Goal: Transaction & Acquisition: Purchase product/service

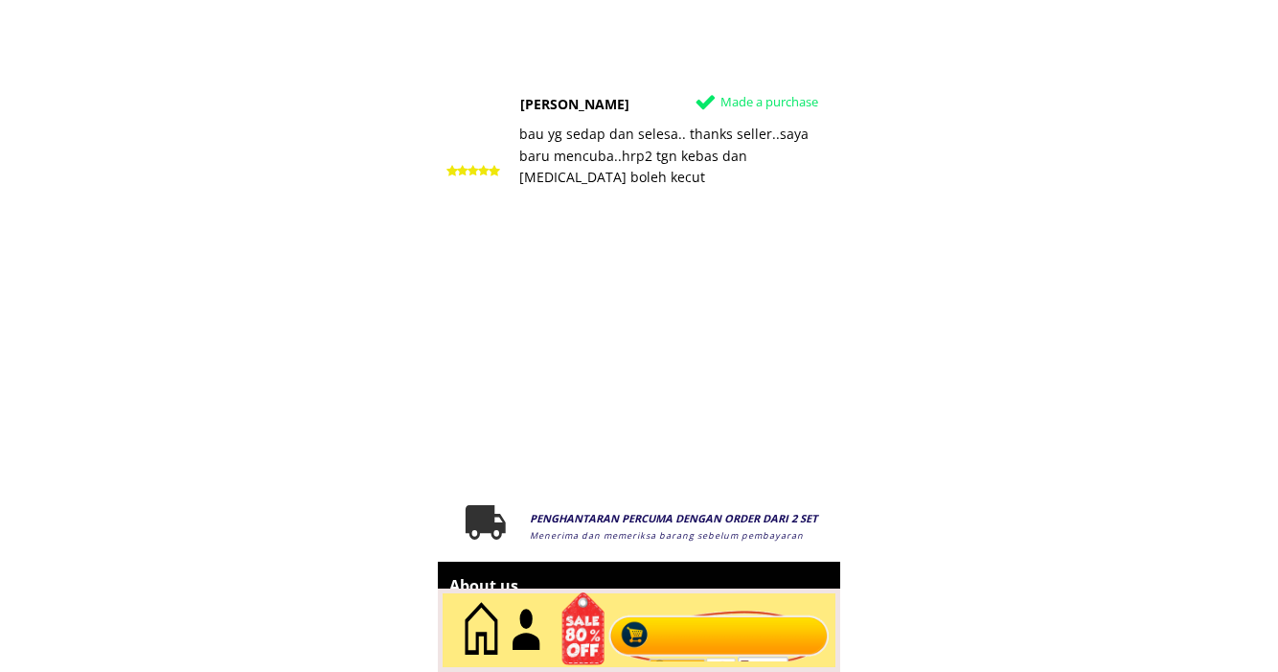
scroll to position [10202, 0]
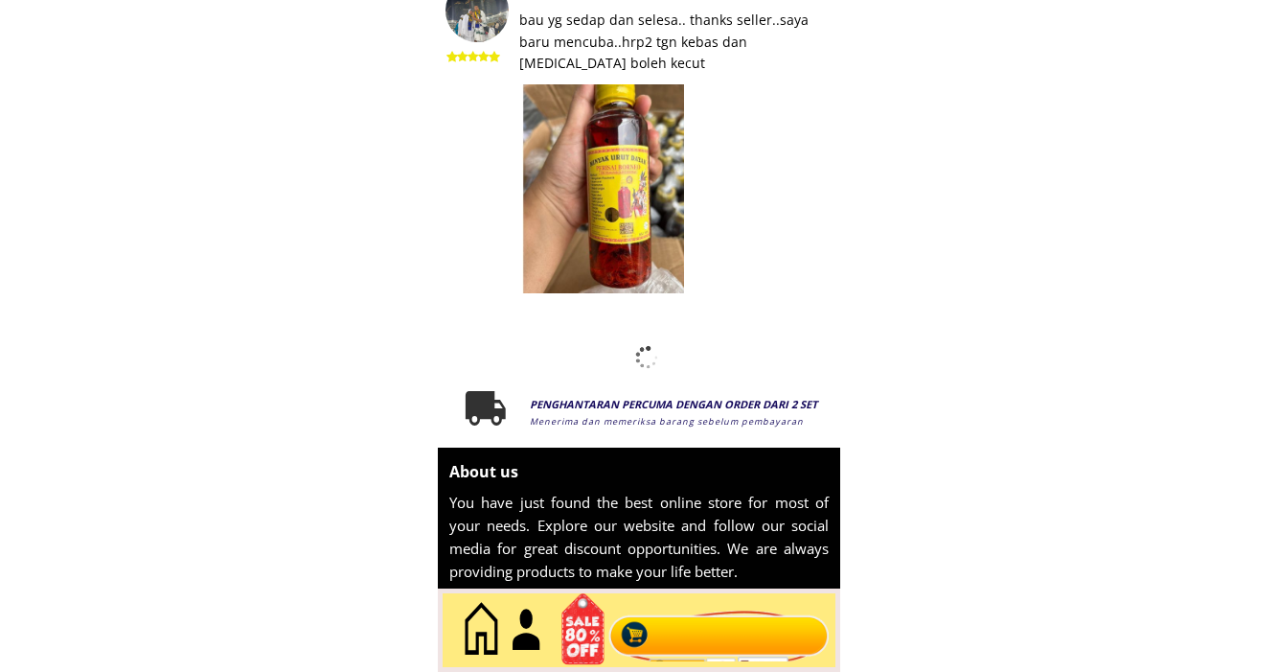
click at [724, 635] on div at bounding box center [720, 630] width 232 height 63
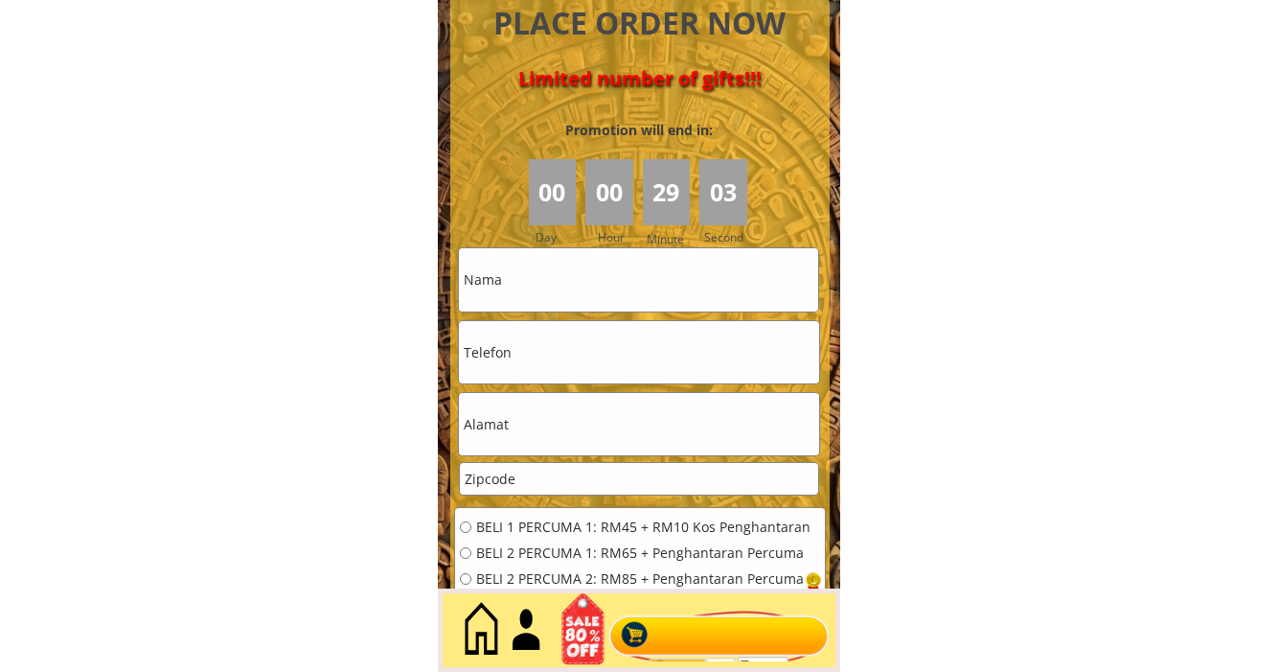
scroll to position [8587, 0]
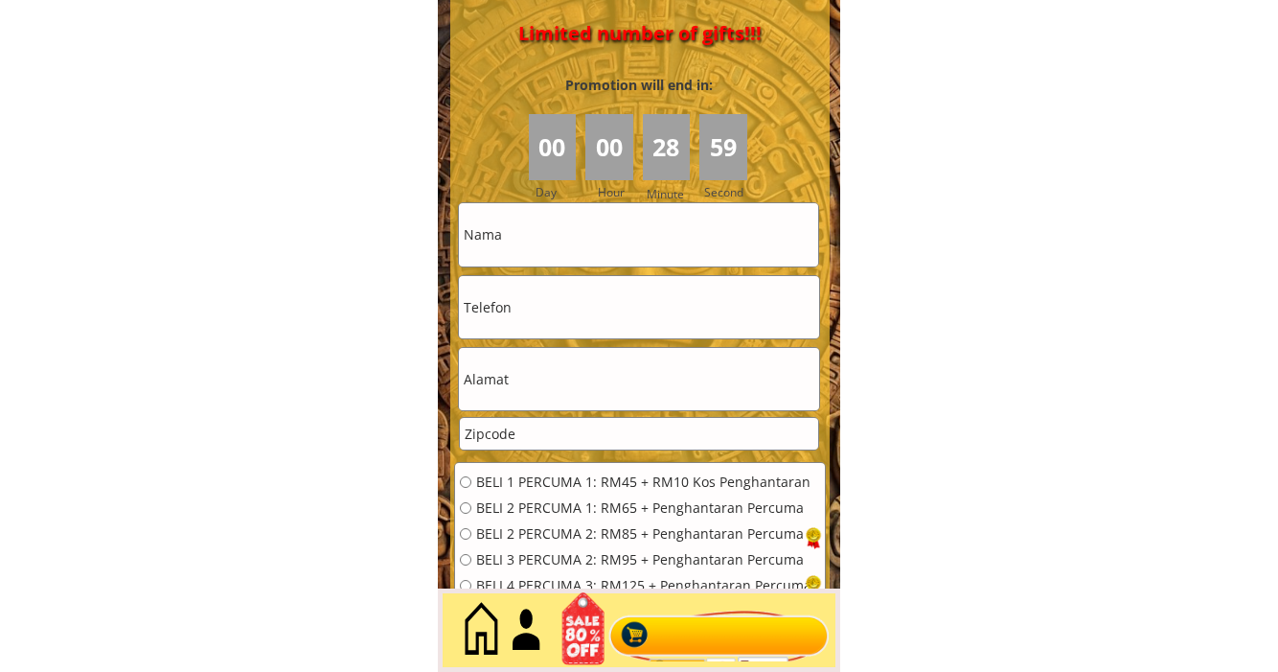
click at [534, 242] on input "text" at bounding box center [638, 234] width 359 height 62
paste input "Nordin"
type input "Nordin"
click at [487, 307] on input "tel" at bounding box center [638, 307] width 359 height 62
paste input "01163367311"
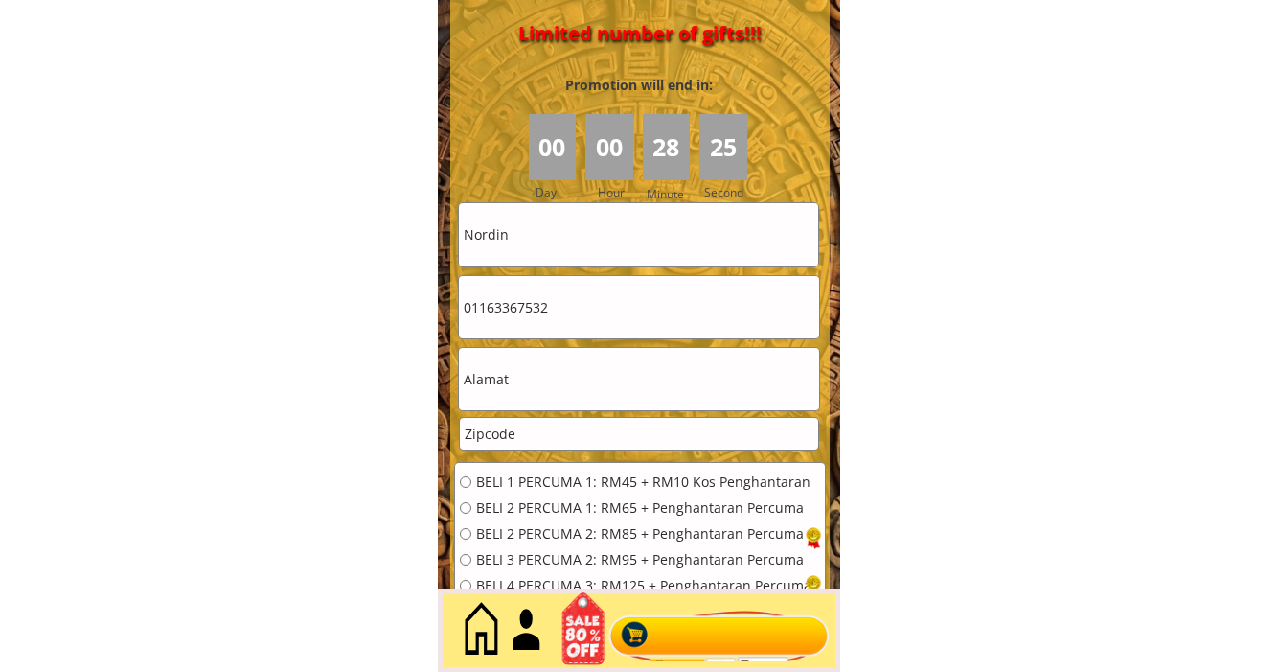
drag, startPoint x: 520, startPoint y: 309, endPoint x: 446, endPoint y: 313, distance: 74.9
click at [446, 313] on div "CASH ON DELIVERY (COD) PENGHANTARAN PERCUMA (Terima selepas 4-10 hari penghanta…" at bounding box center [639, 215] width 402 height 978
type input "01163367532"
click at [505, 383] on input "text" at bounding box center [638, 379] width 359 height 62
paste input "No 731 Batu"
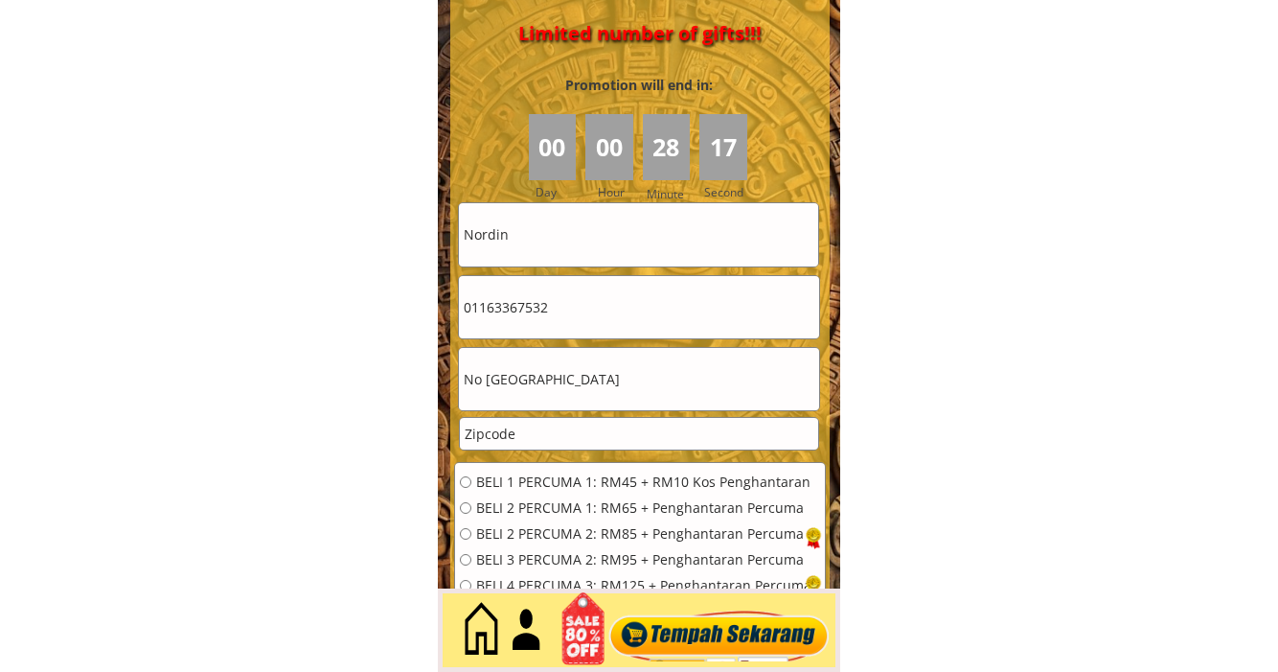
type input "No 731 Batu"
click at [503, 435] on input "number" at bounding box center [638, 434] width 357 height 32
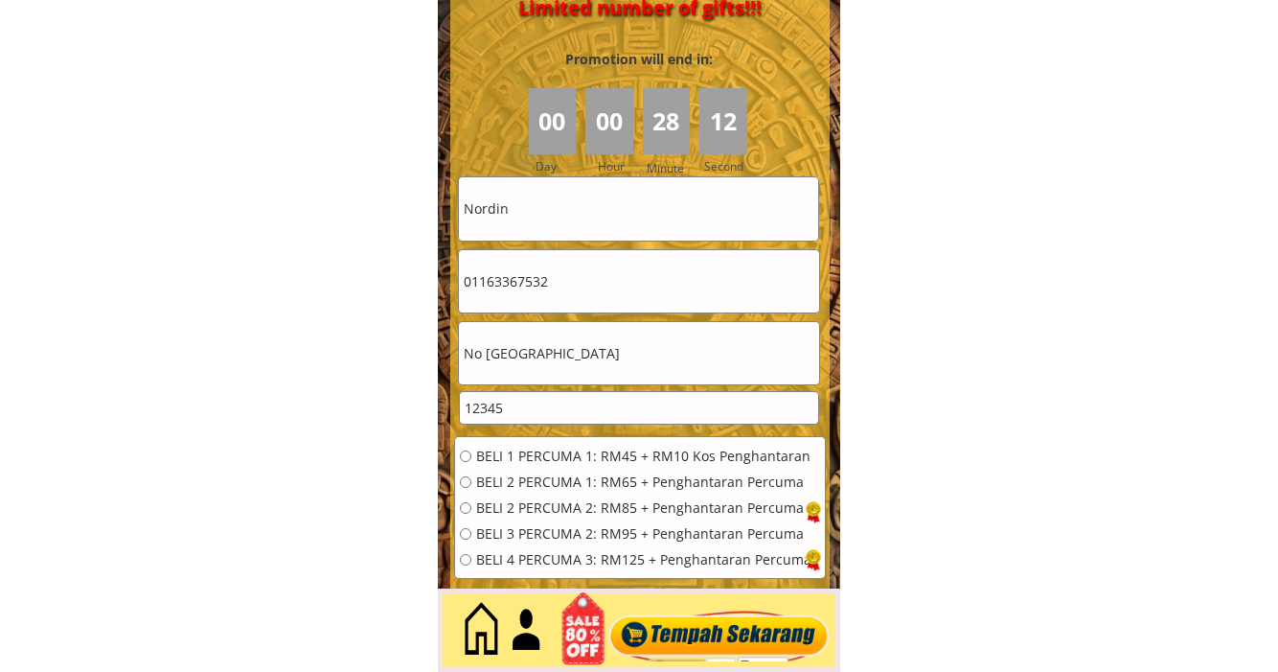
scroll to position [8623, 0]
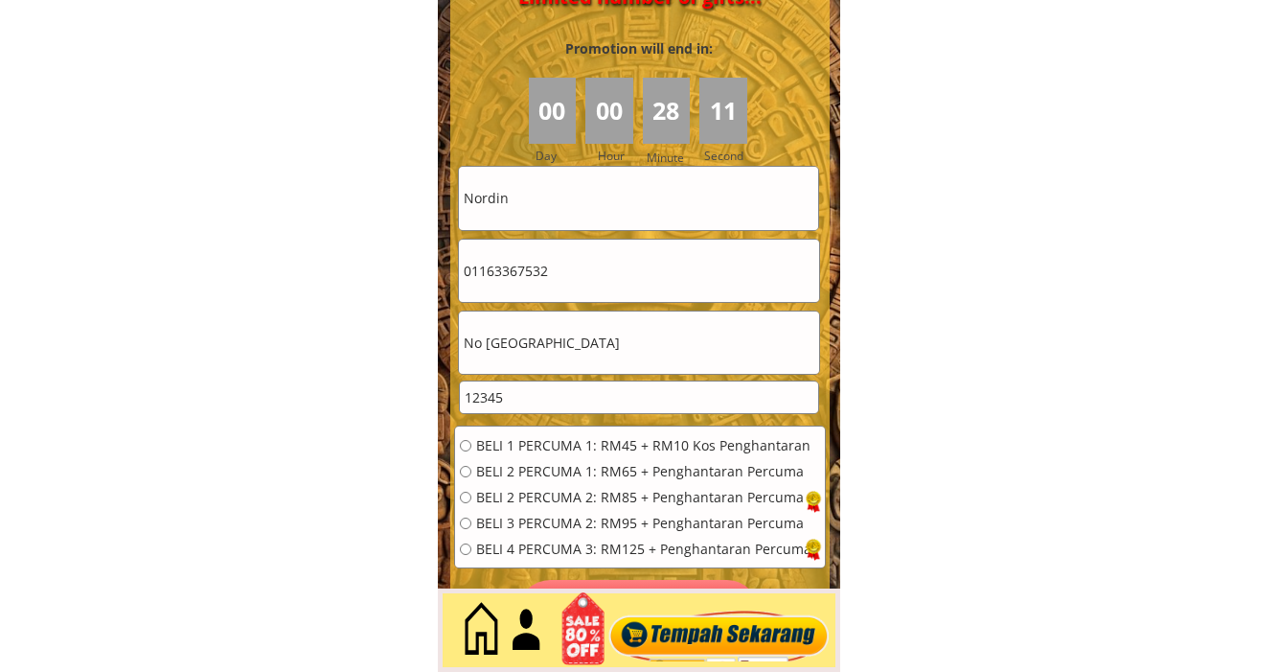
type input "12345"
click at [505, 354] on input "No 731 Batu" at bounding box center [638, 342] width 359 height 62
click at [504, 345] on input "No 731 Batu" at bounding box center [638, 342] width 359 height 62
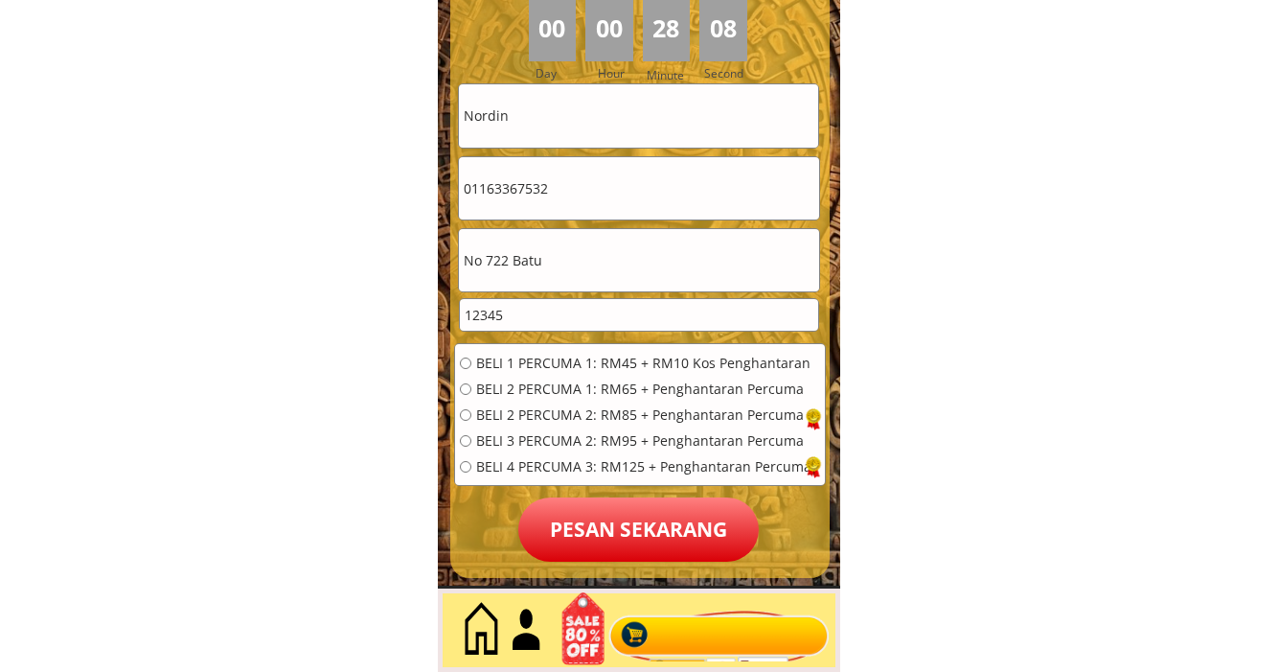
scroll to position [8707, 0]
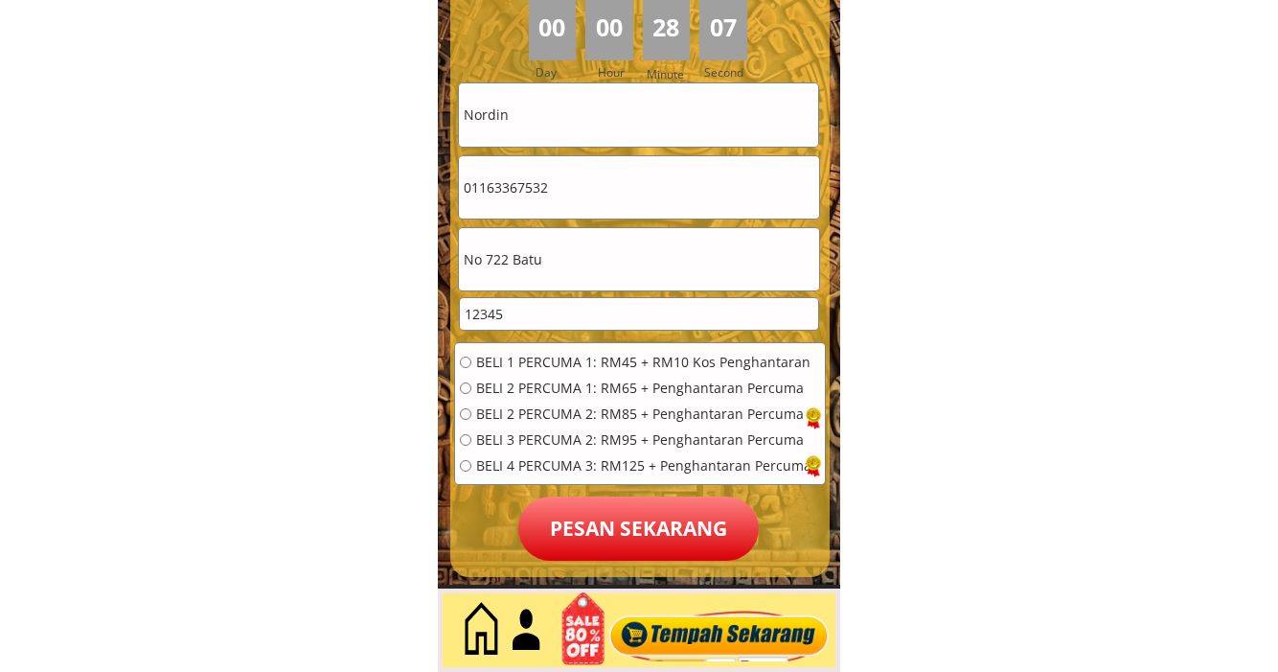
type input "No 722 Batu"
click at [463, 465] on input "radio" at bounding box center [465, 465] width 11 height 11
radio input "true"
drag, startPoint x: 545, startPoint y: 128, endPoint x: 433, endPoint y: 124, distance: 112.2
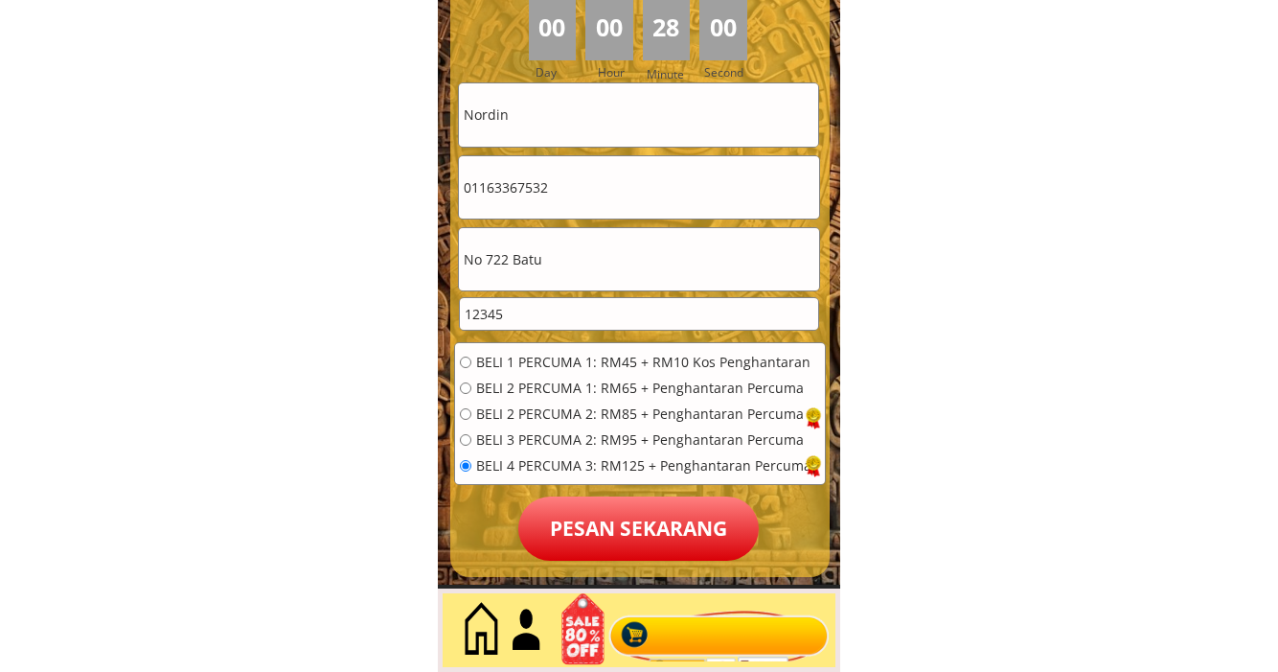
drag, startPoint x: 523, startPoint y: 121, endPoint x: 413, endPoint y: 120, distance: 110.2
drag, startPoint x: 582, startPoint y: 188, endPoint x: 394, endPoint y: 186, distance: 187.8
drag, startPoint x: 495, startPoint y: 257, endPoint x: 369, endPoint y: 257, distance: 126.5
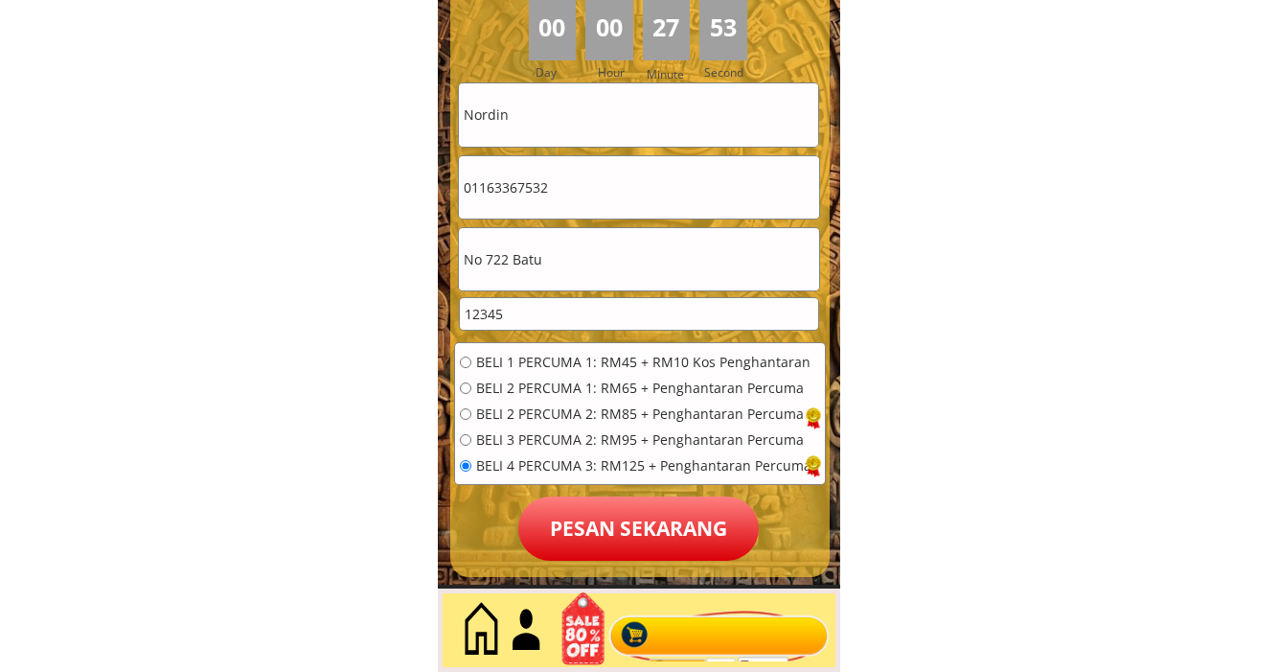
drag, startPoint x: 518, startPoint y: 315, endPoint x: 424, endPoint y: 316, distance: 94.9
click at [583, 530] on p "Pesan sekarang" at bounding box center [638, 528] width 240 height 64
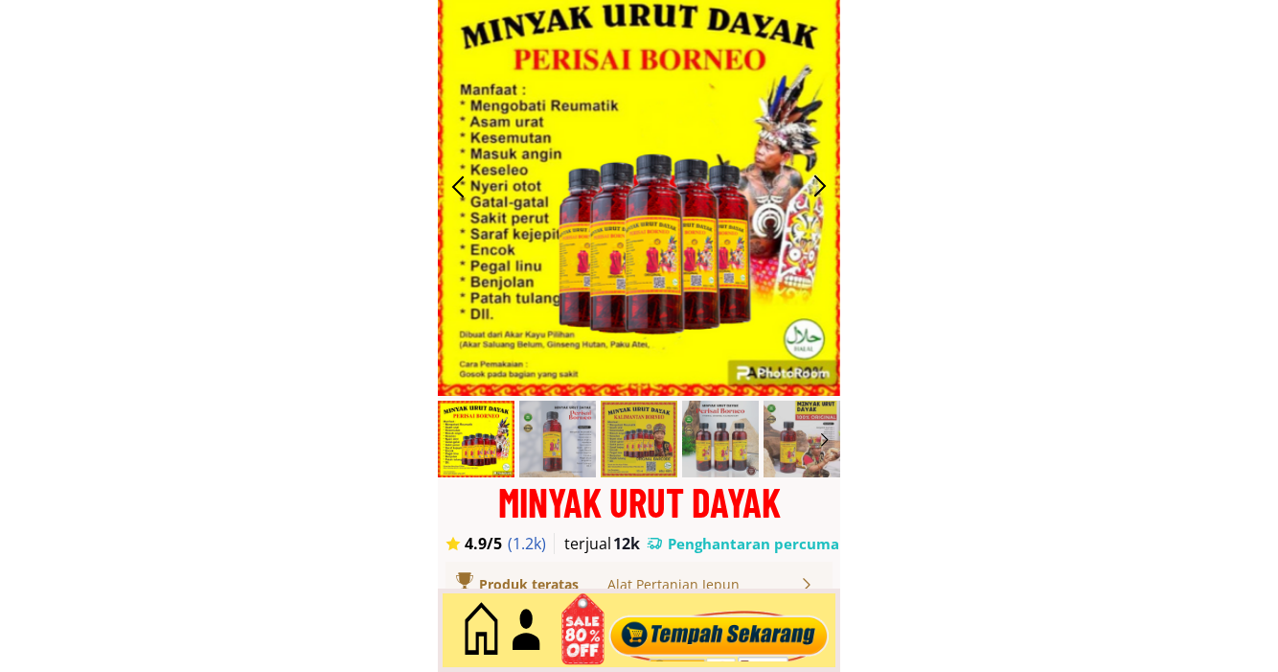
scroll to position [120, 0]
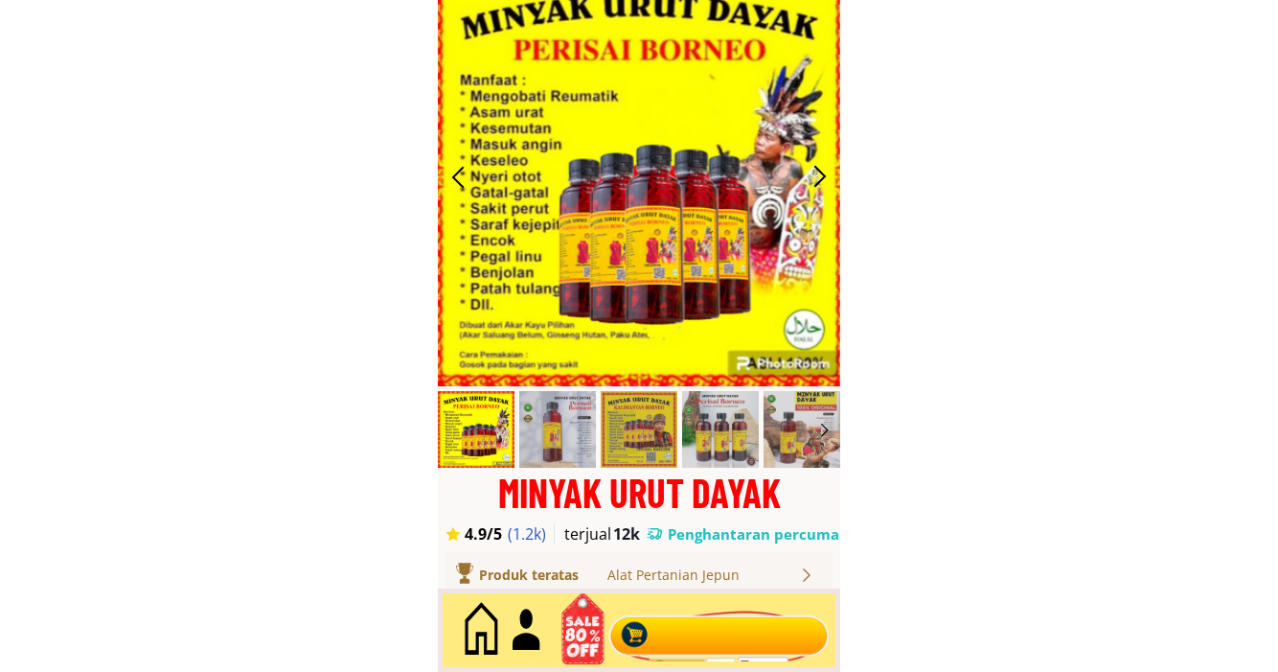
click at [715, 650] on div at bounding box center [720, 630] width 232 height 63
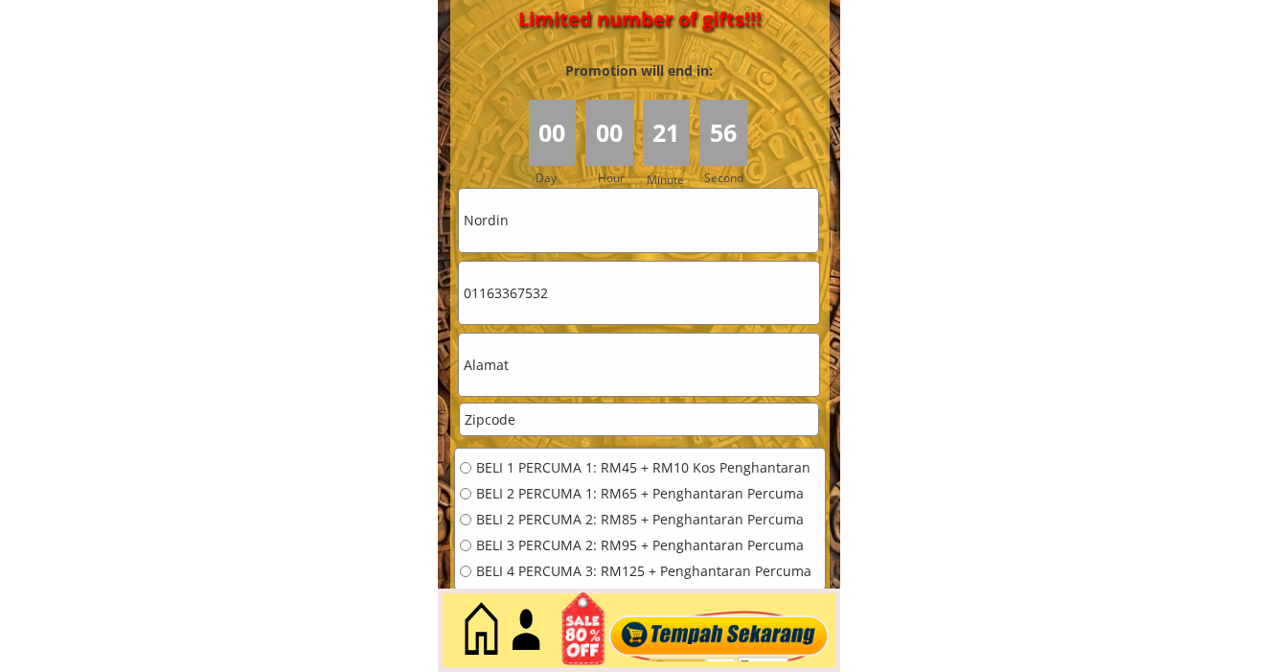
scroll to position [8629, 0]
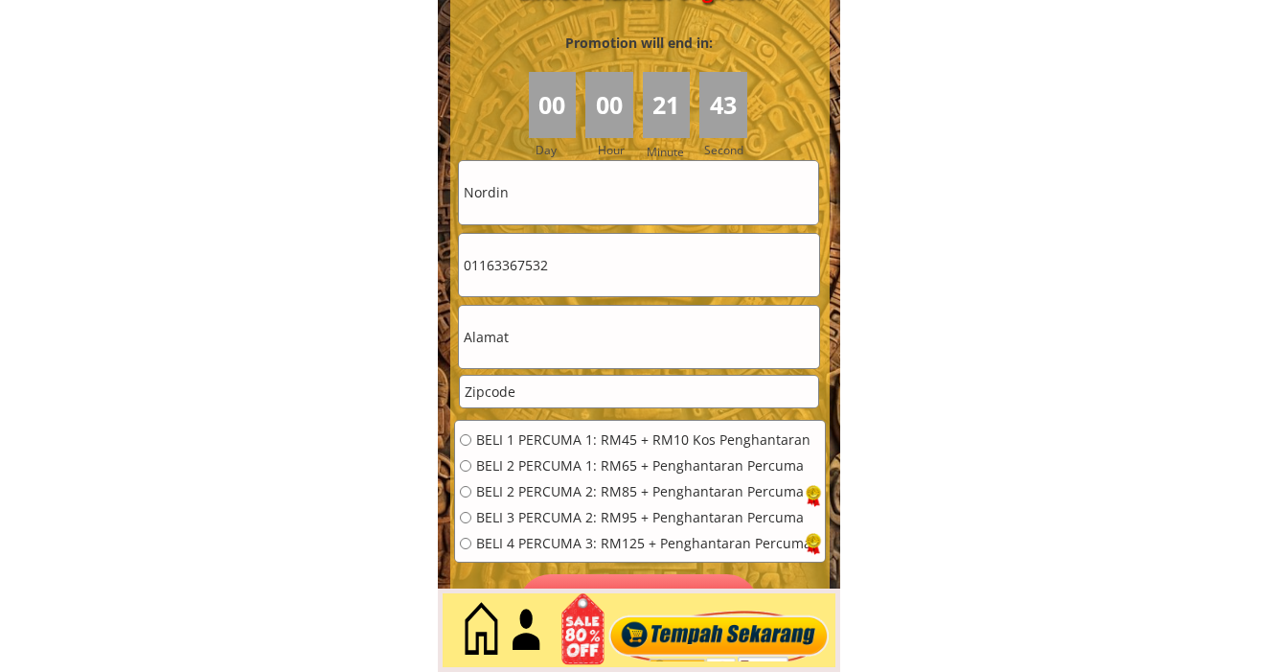
drag, startPoint x: 521, startPoint y: 195, endPoint x: 415, endPoint y: 195, distance: 106.4
paste input "Razali"
drag, startPoint x: 533, startPoint y: 201, endPoint x: 389, endPoint y: 202, distance: 143.7
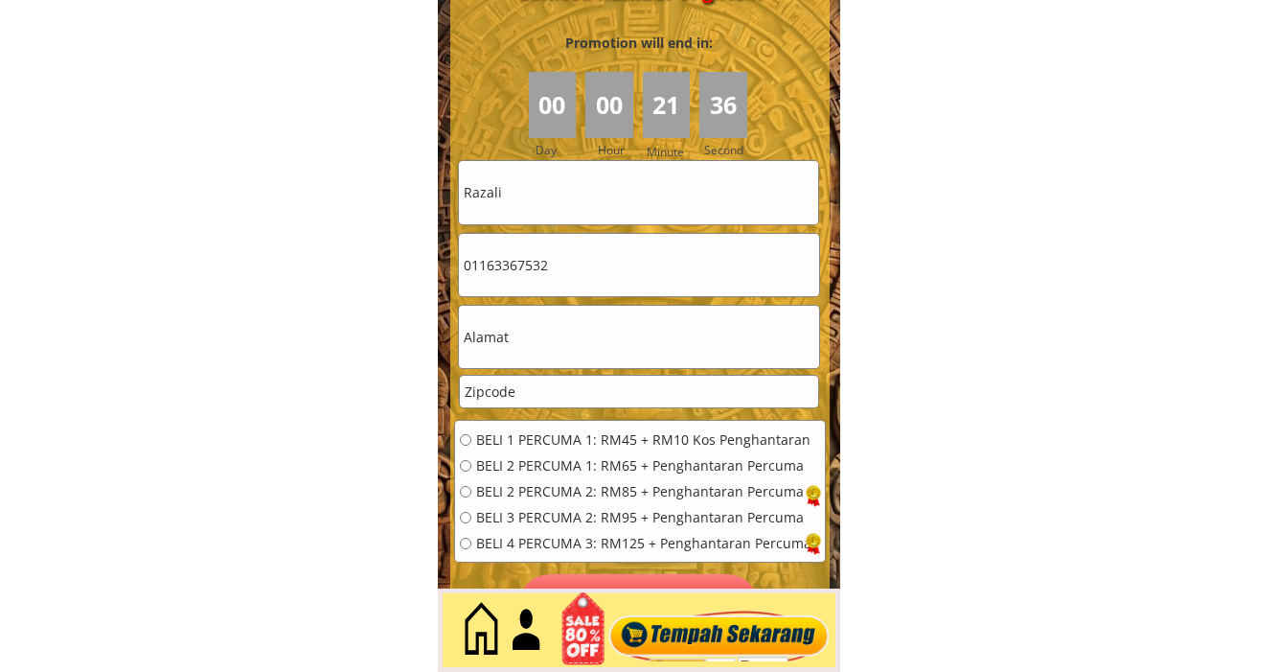
drag, startPoint x: 509, startPoint y: 191, endPoint x: 382, endPoint y: 192, distance: 126.5
paste input "Nordin"
type input "Nordin"
click at [494, 312] on input "text" at bounding box center [638, 337] width 359 height 62
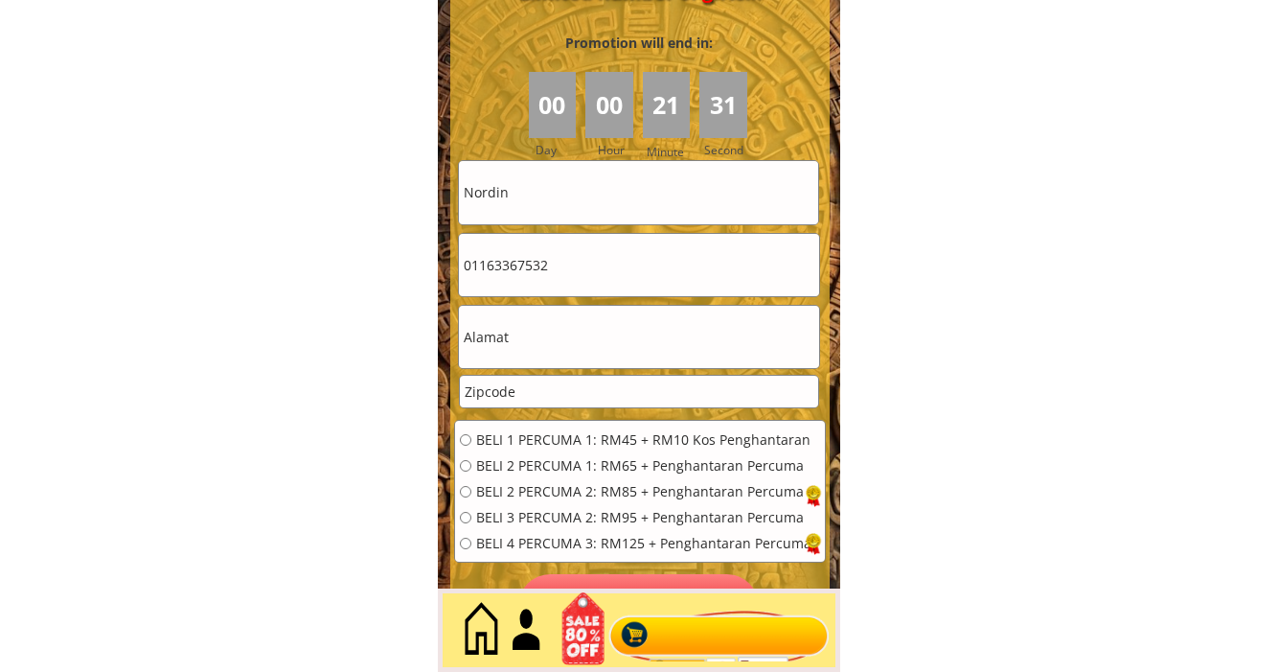
paste input "No 722 Batu"
type input "No 722 Batu"
click at [562, 403] on input "number" at bounding box center [638, 392] width 357 height 32
paste input "12345"
type input "12345"
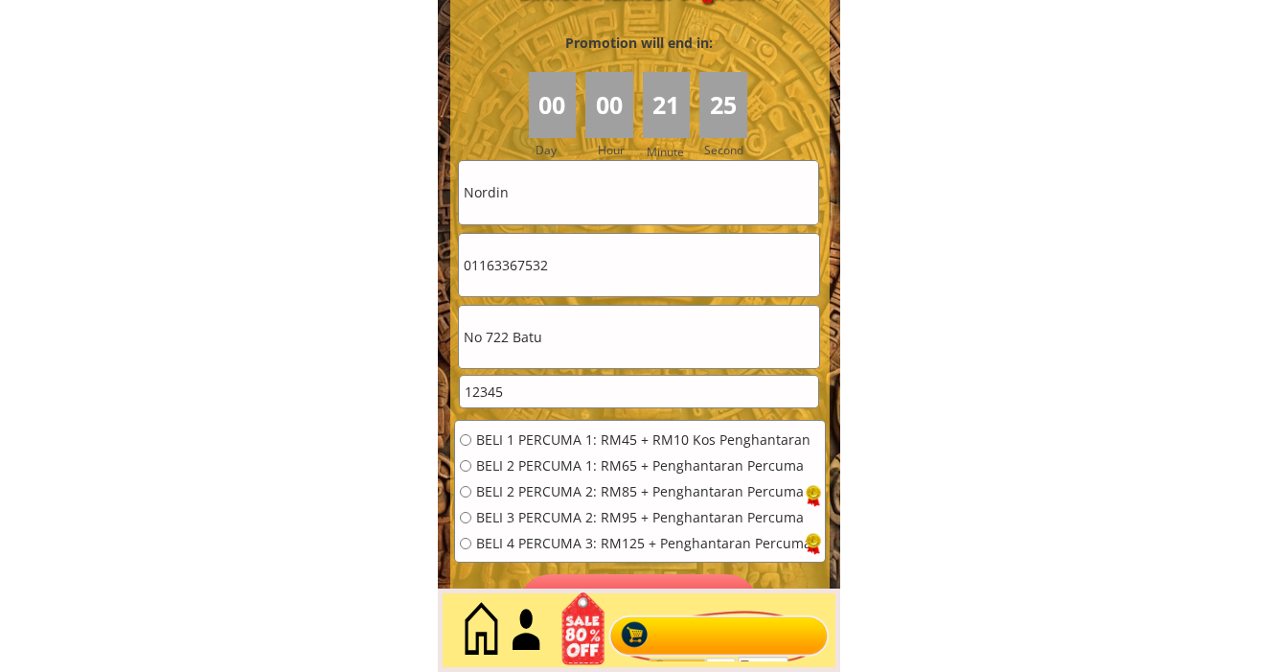
click at [460, 542] on input "radio" at bounding box center [465, 543] width 11 height 11
radio input "true"
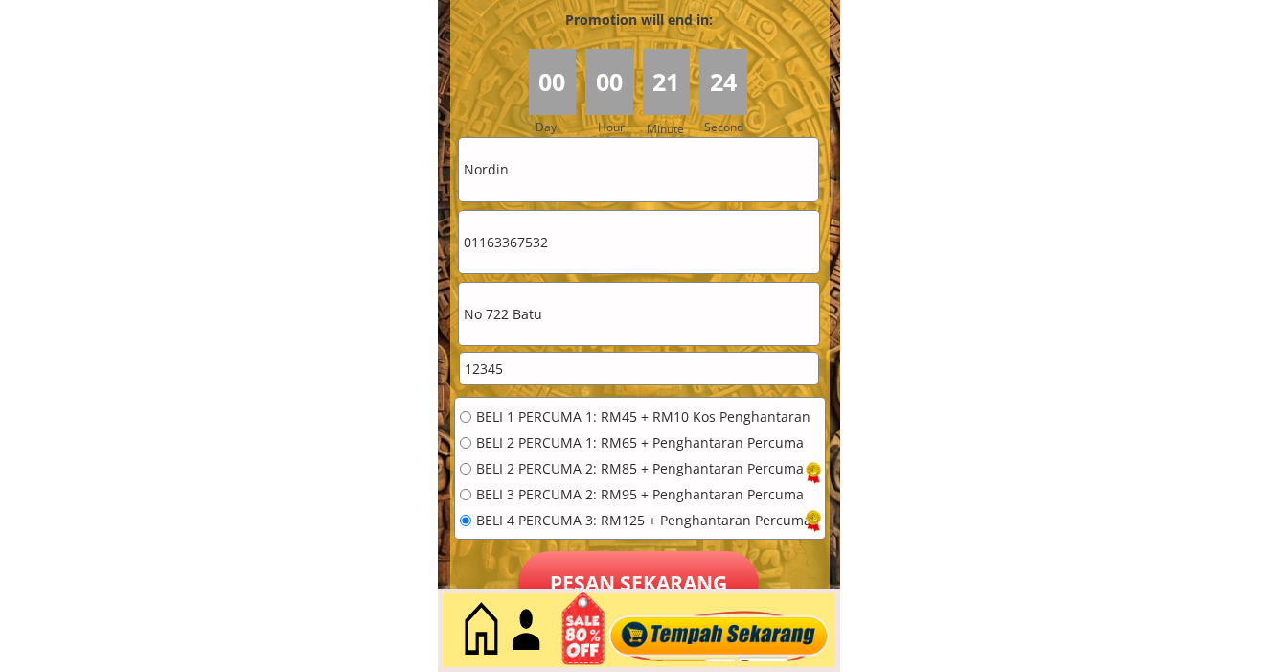
scroll to position [8654, 0]
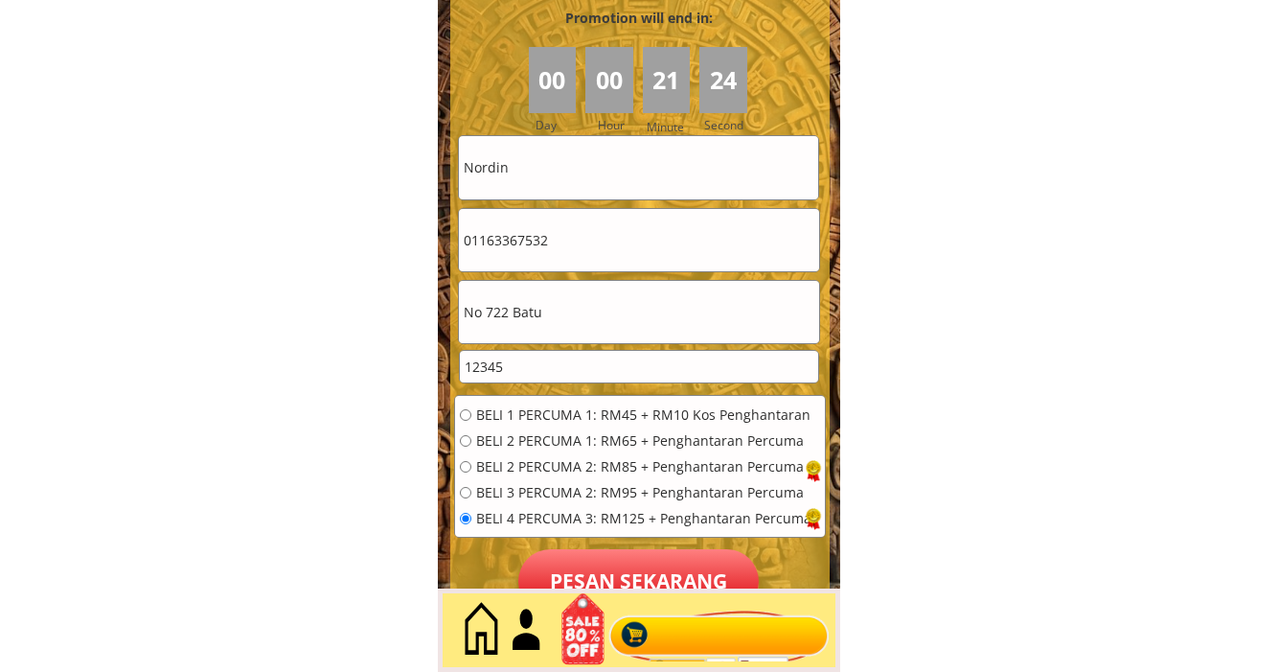
click at [694, 630] on div at bounding box center [720, 630] width 232 height 63
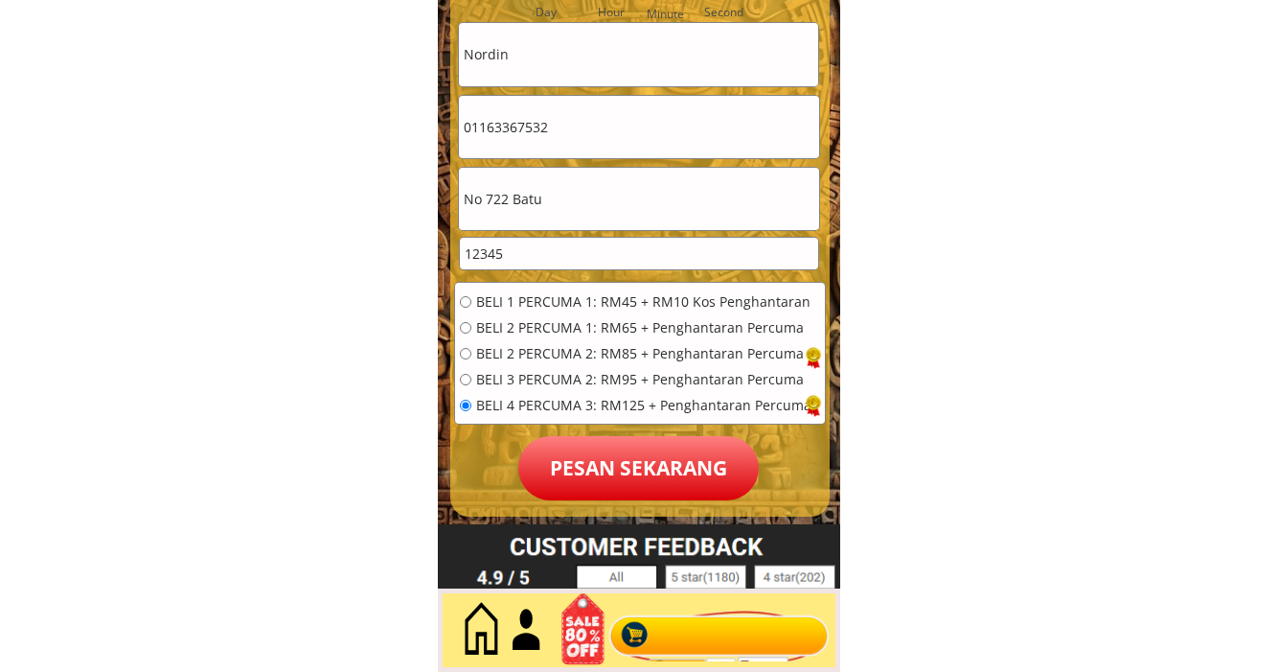
scroll to position [8752, 0]
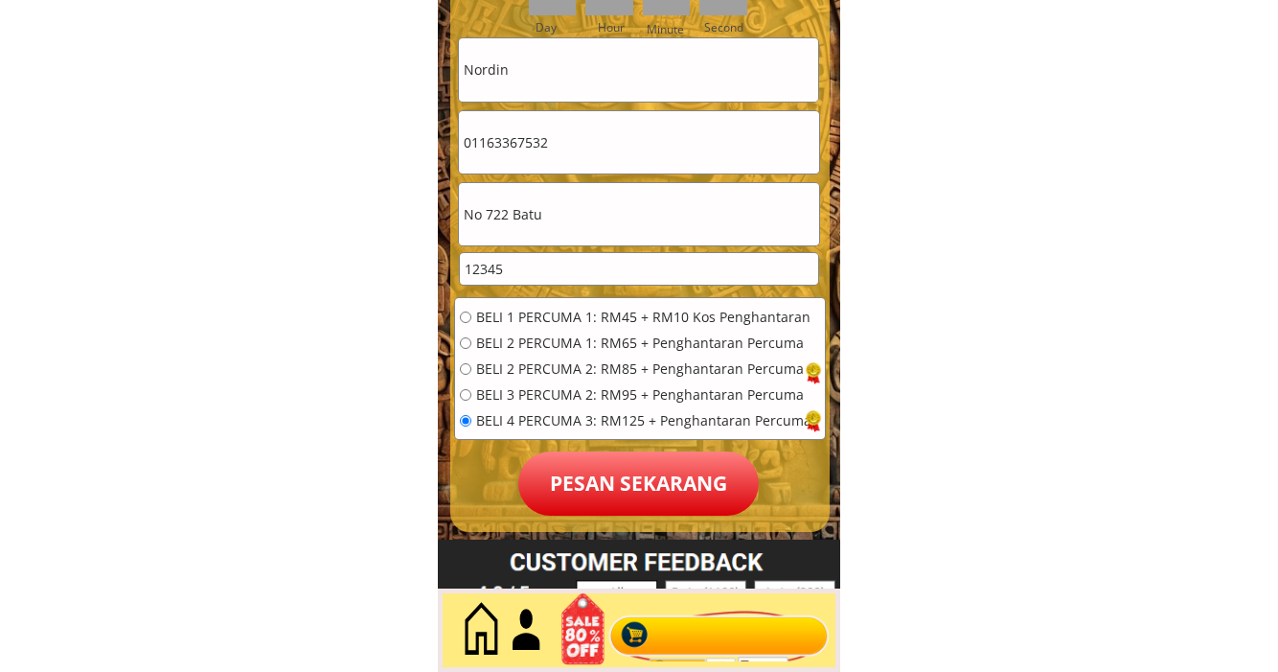
click at [639, 458] on p "Pesan sekarang" at bounding box center [638, 483] width 240 height 64
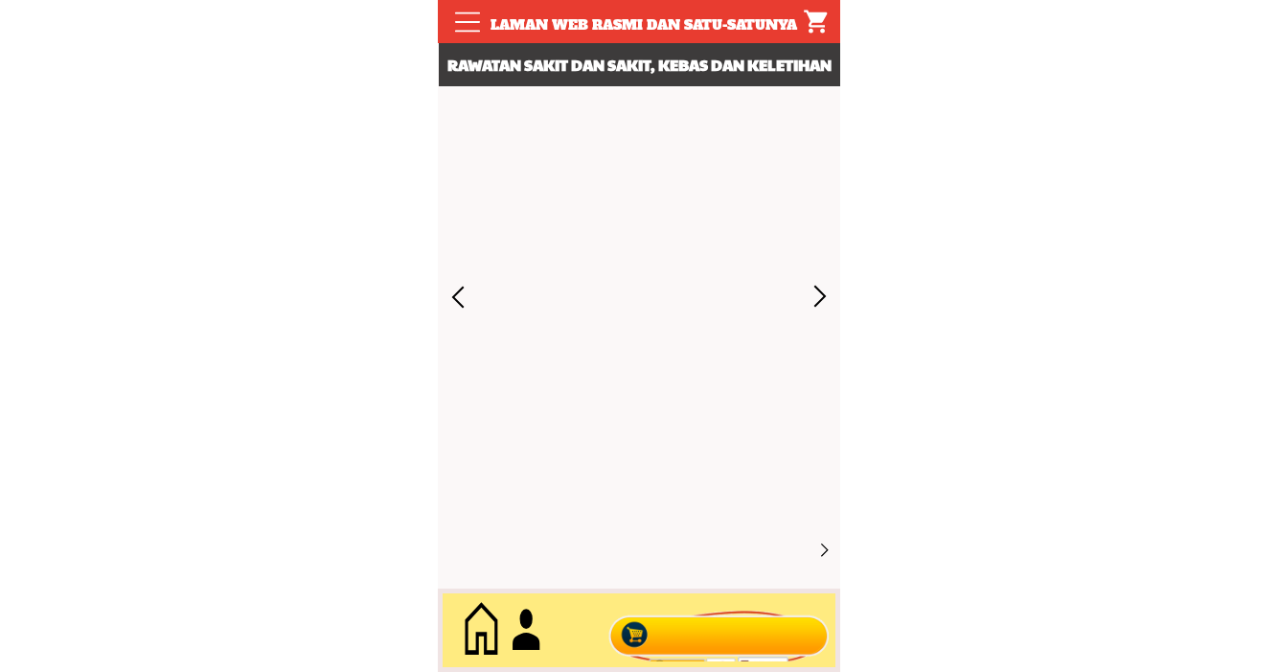
scroll to position [8752, 0]
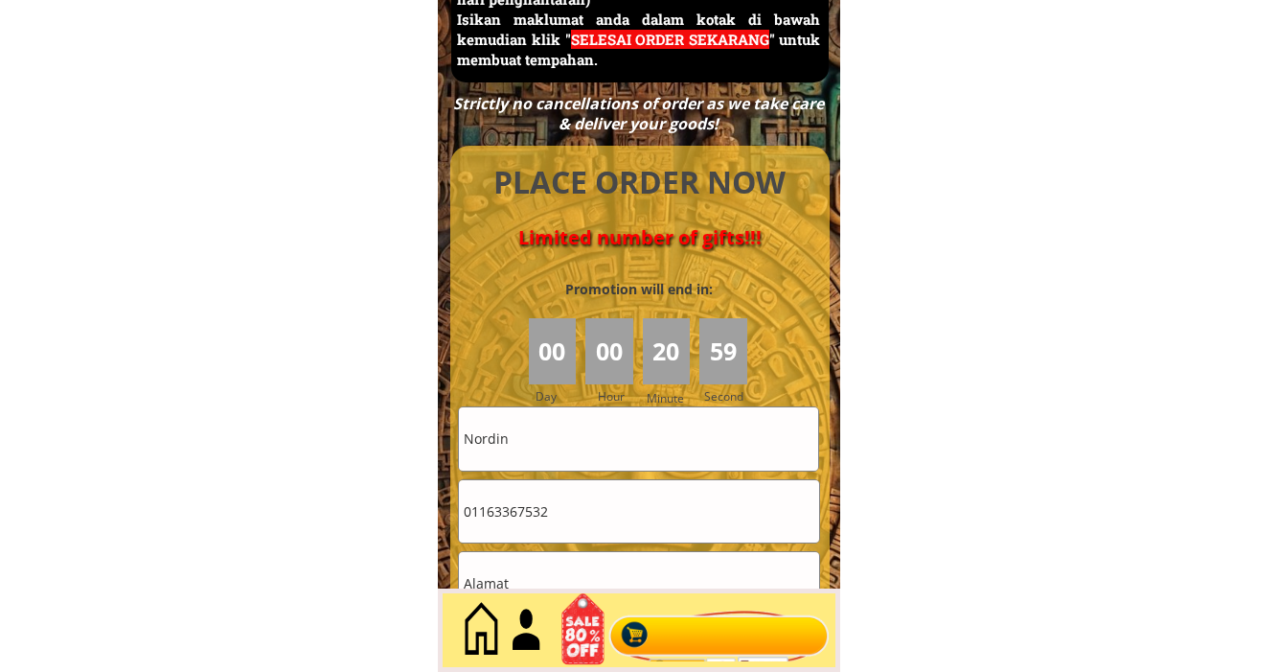
scroll to position [9235, 0]
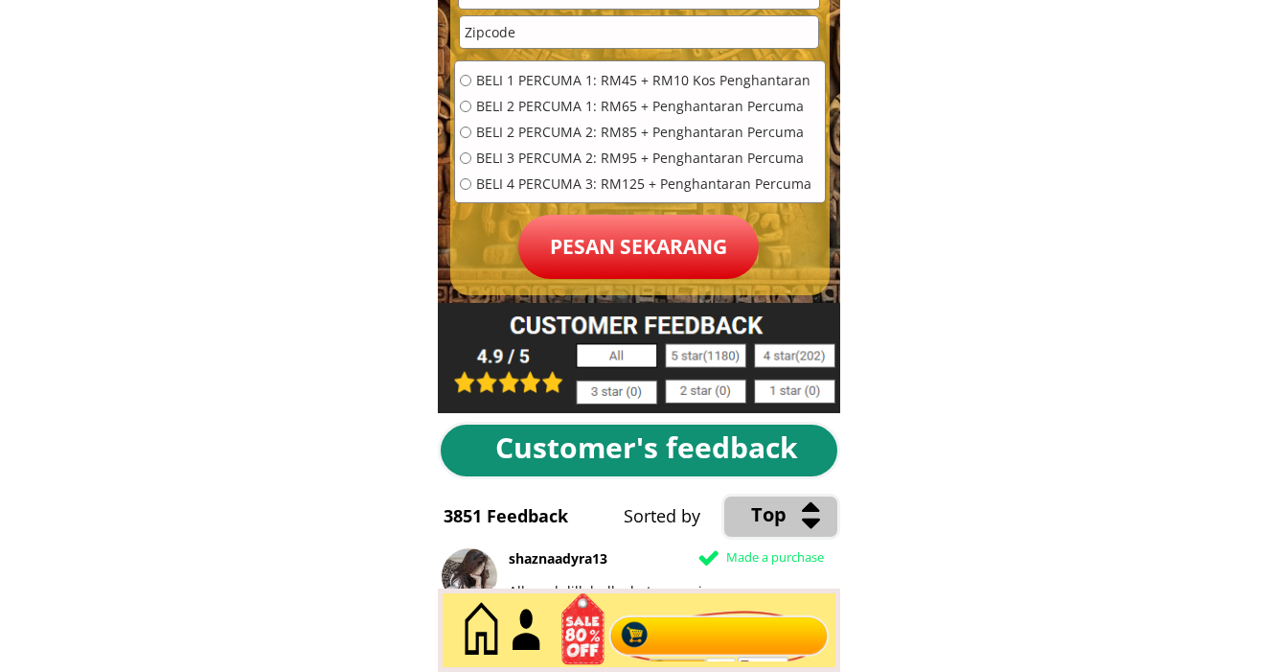
scroll to position [8904, 0]
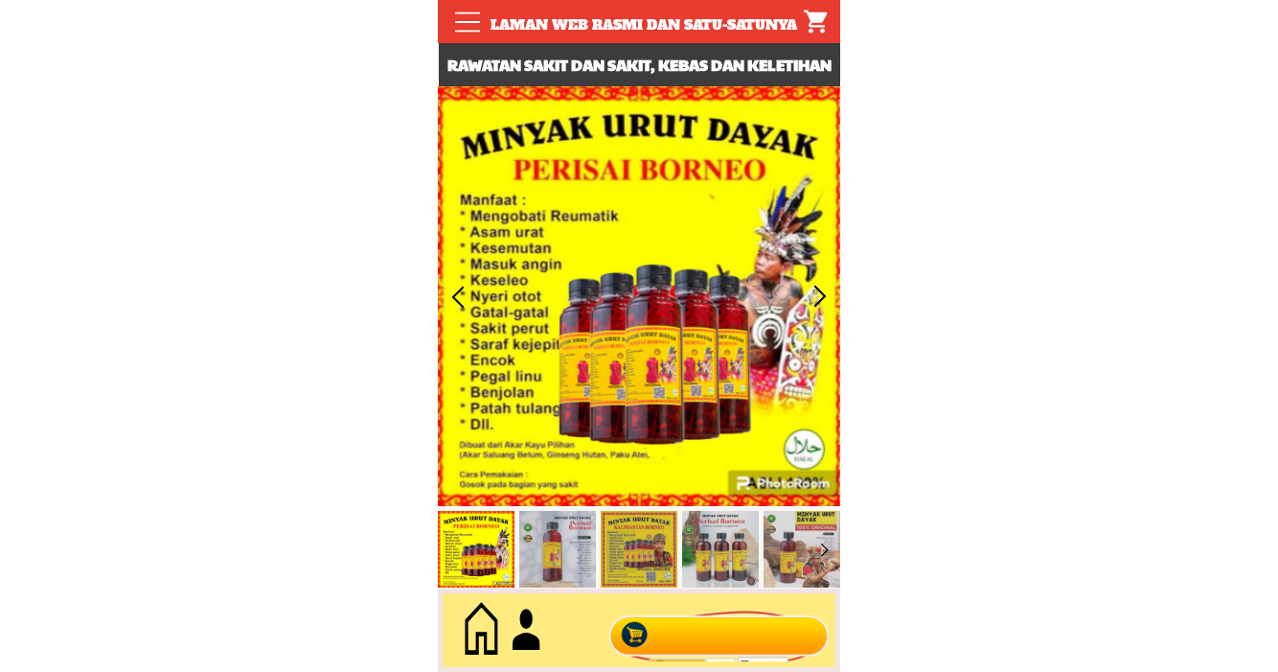
scroll to position [8, 0]
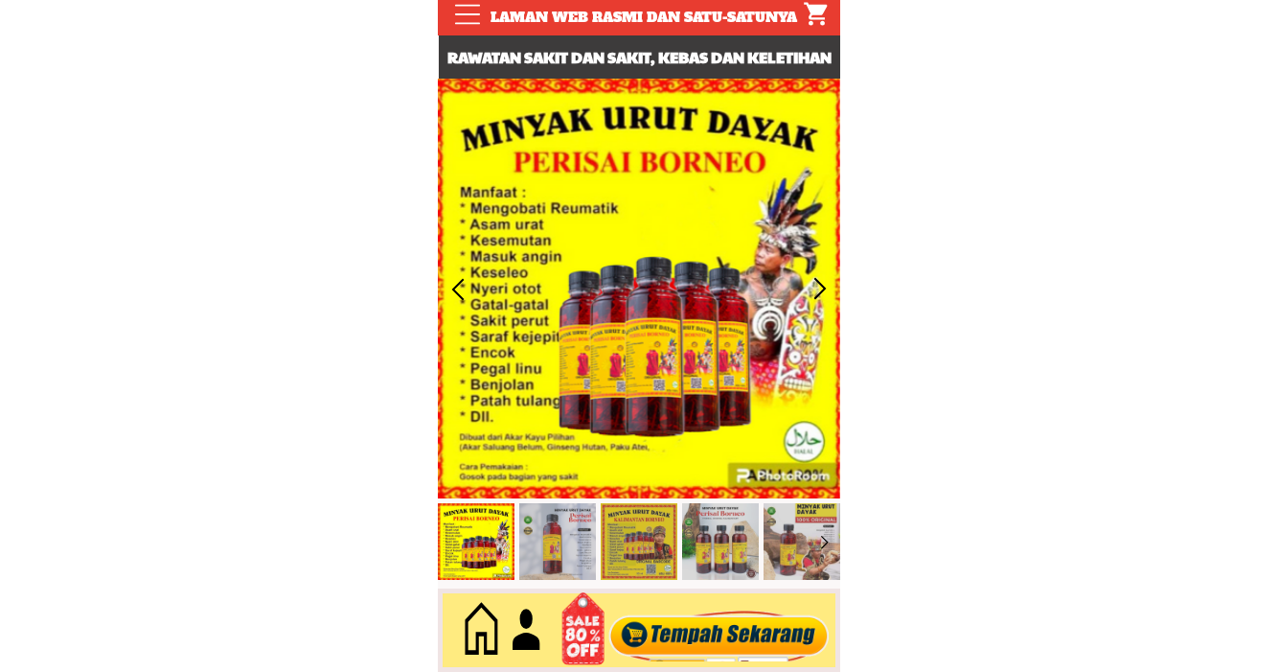
click at [699, 624] on div at bounding box center [720, 630] width 232 height 63
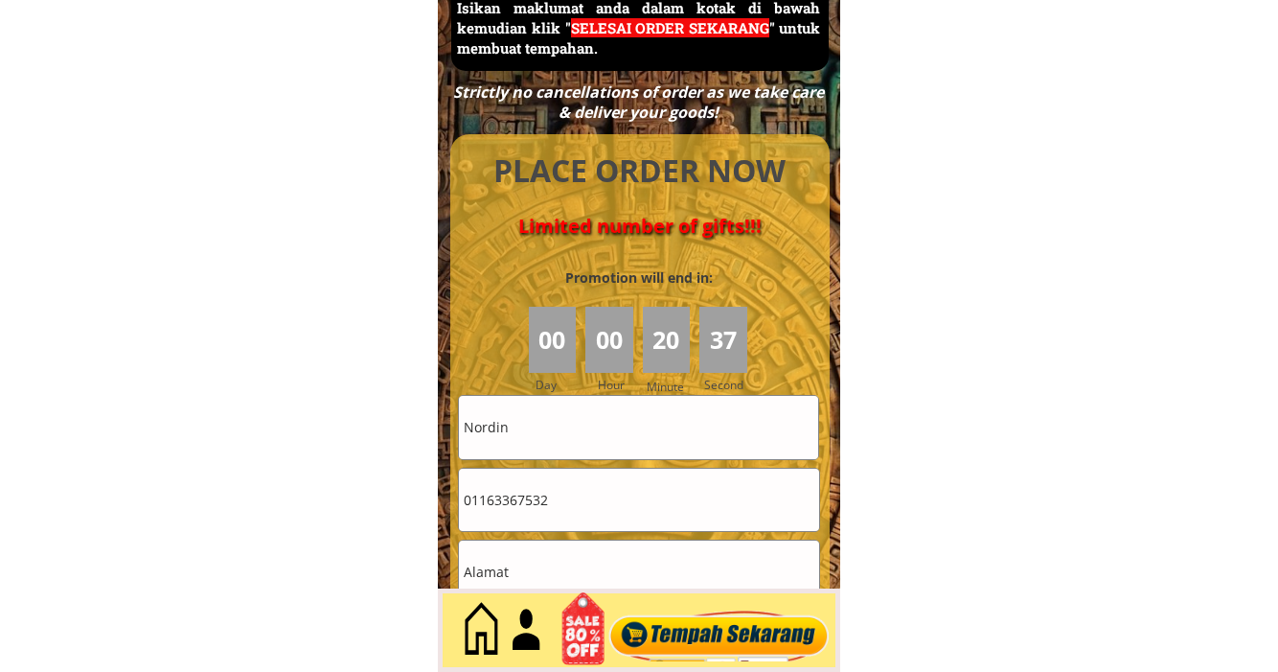
scroll to position [8398, 0]
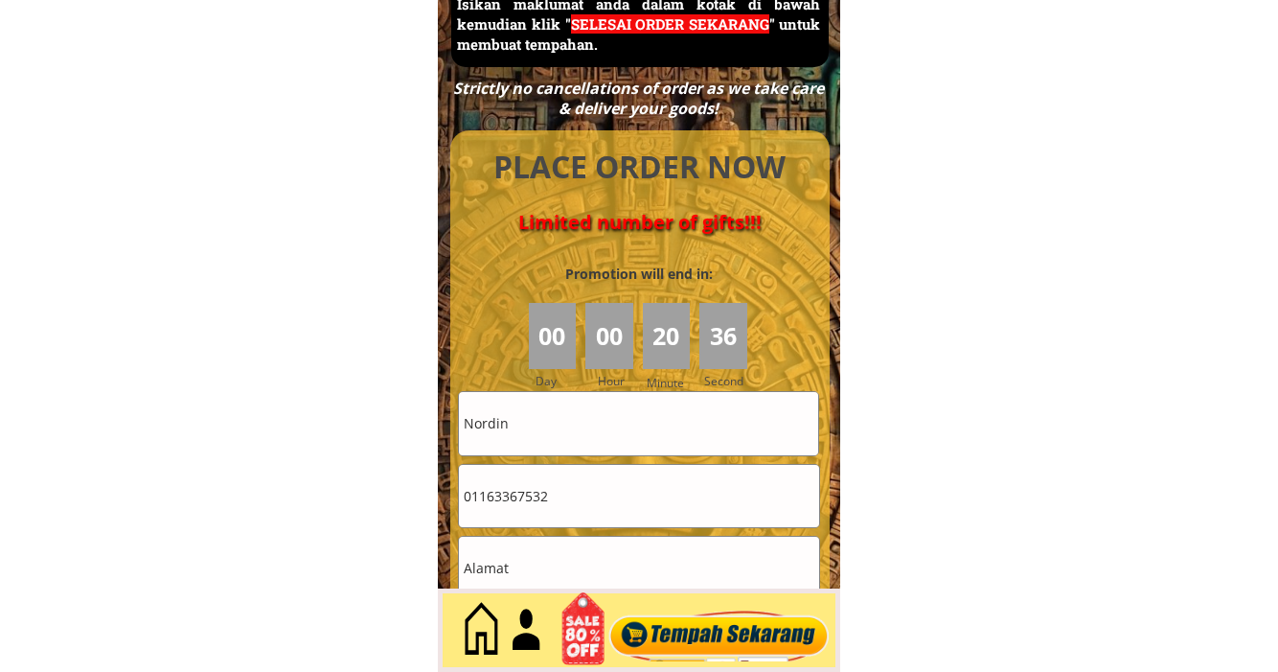
click at [535, 424] on input "Nordin" at bounding box center [638, 423] width 359 height 62
drag, startPoint x: 535, startPoint y: 424, endPoint x: 422, endPoint y: 424, distance: 113.1
paste input "Razali"
type input "Razali"
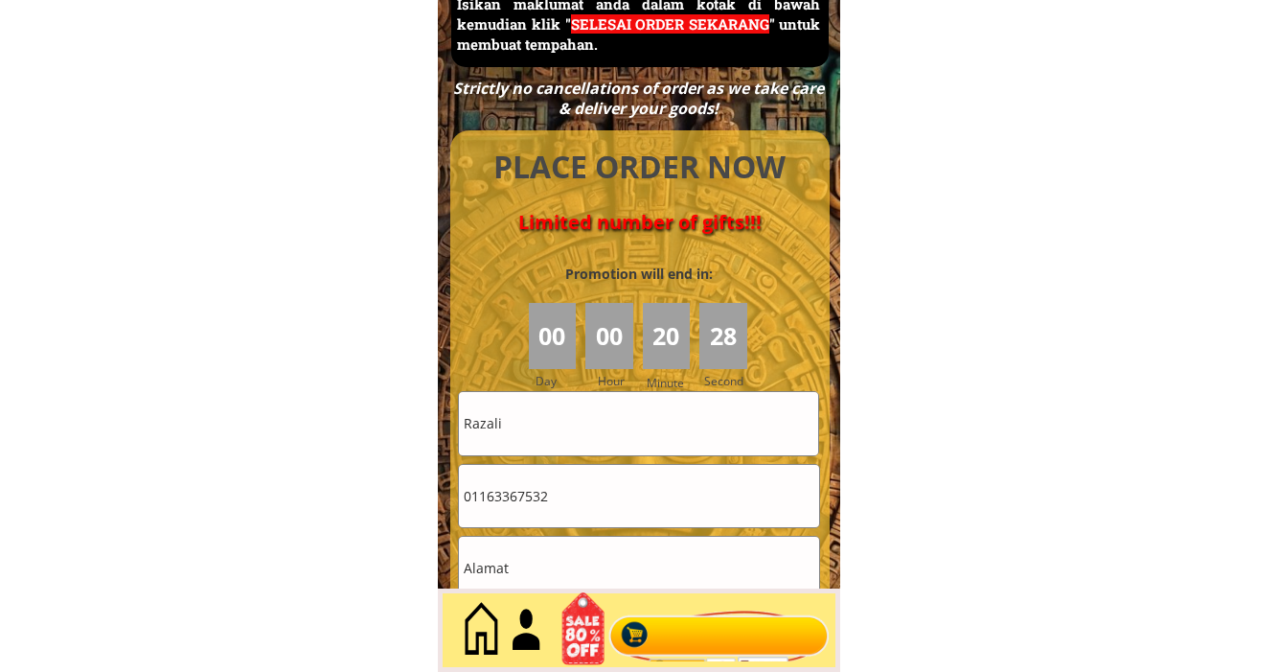
drag, startPoint x: 567, startPoint y: 500, endPoint x: 427, endPoint y: 507, distance: 140.1
paste input "60198745365"
type input "0116336753260198745365"
drag, startPoint x: 647, startPoint y: 499, endPoint x: 400, endPoint y: 494, distance: 247.2
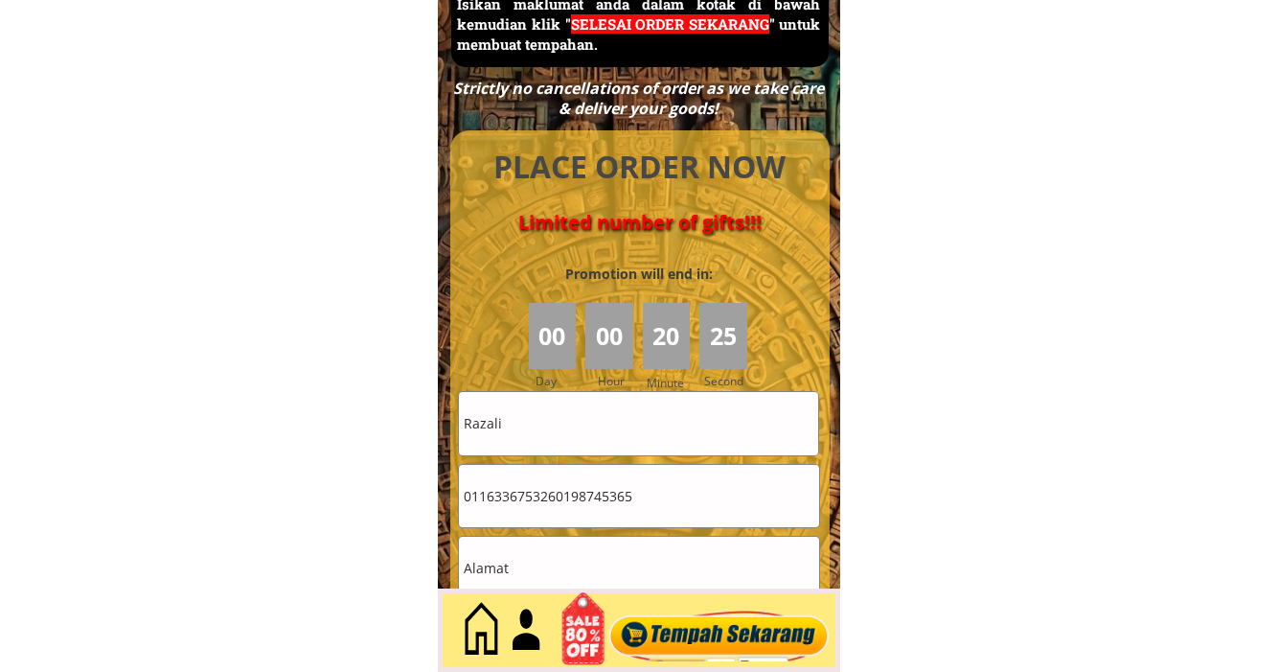
paste input "60198745365"
type input "60198745365"
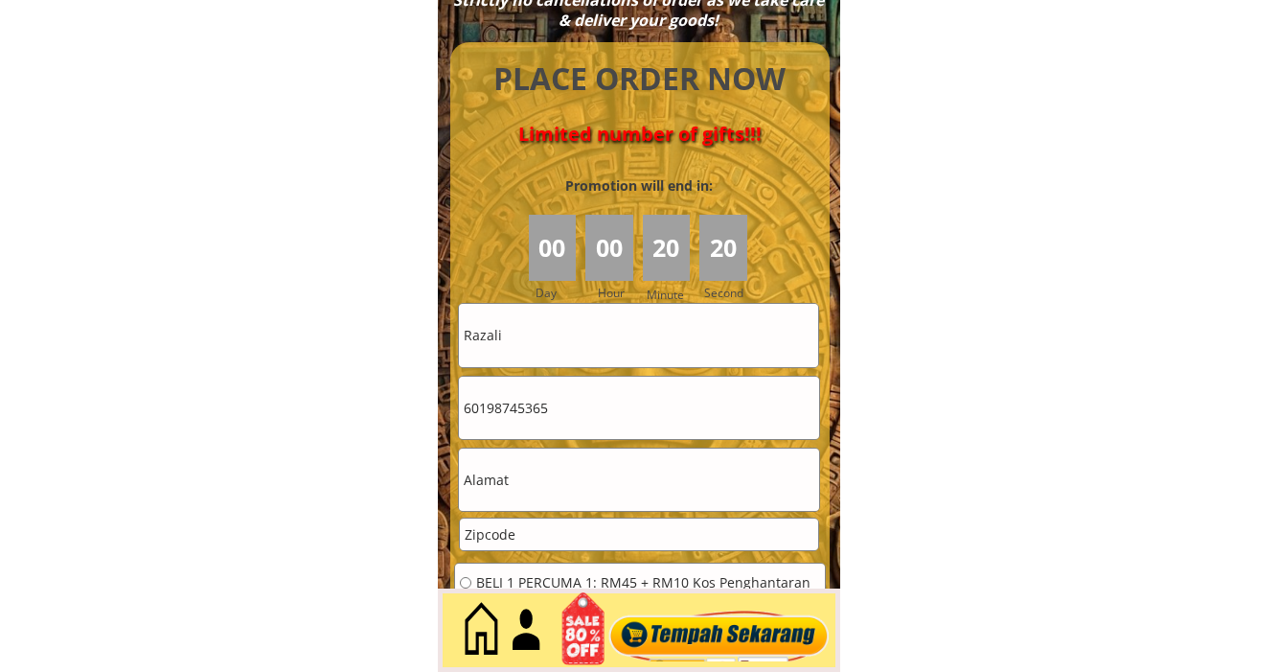
scroll to position [8492, 0]
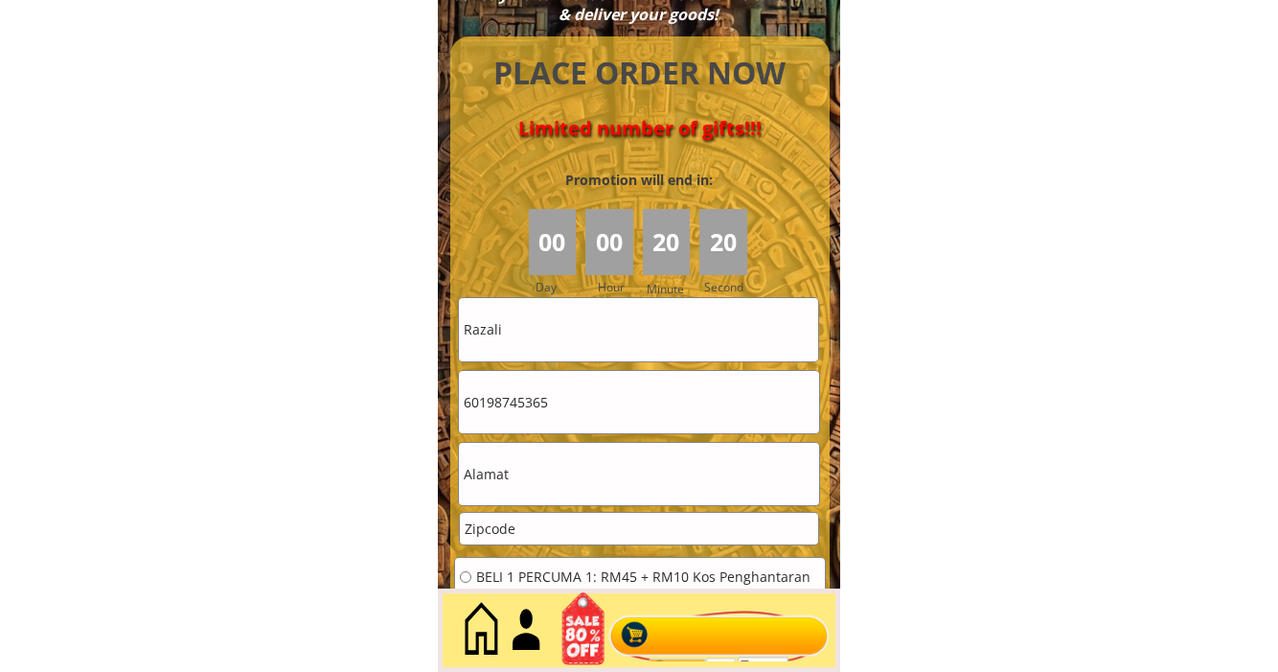
click at [515, 469] on input "text" at bounding box center [638, 474] width 359 height 62
paste input "No 722 Batu"
type input "No 722 Batu"
click at [526, 529] on input "number" at bounding box center [638, 529] width 357 height 32
paste input "12345"
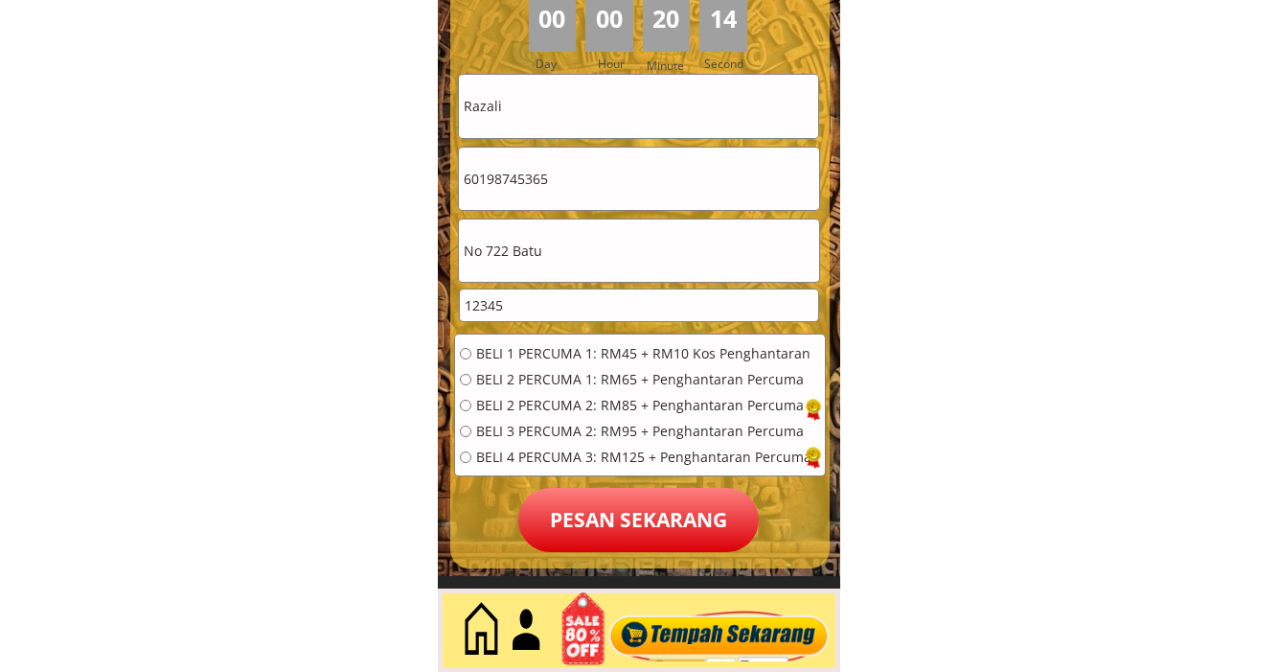
scroll to position [8785, 0]
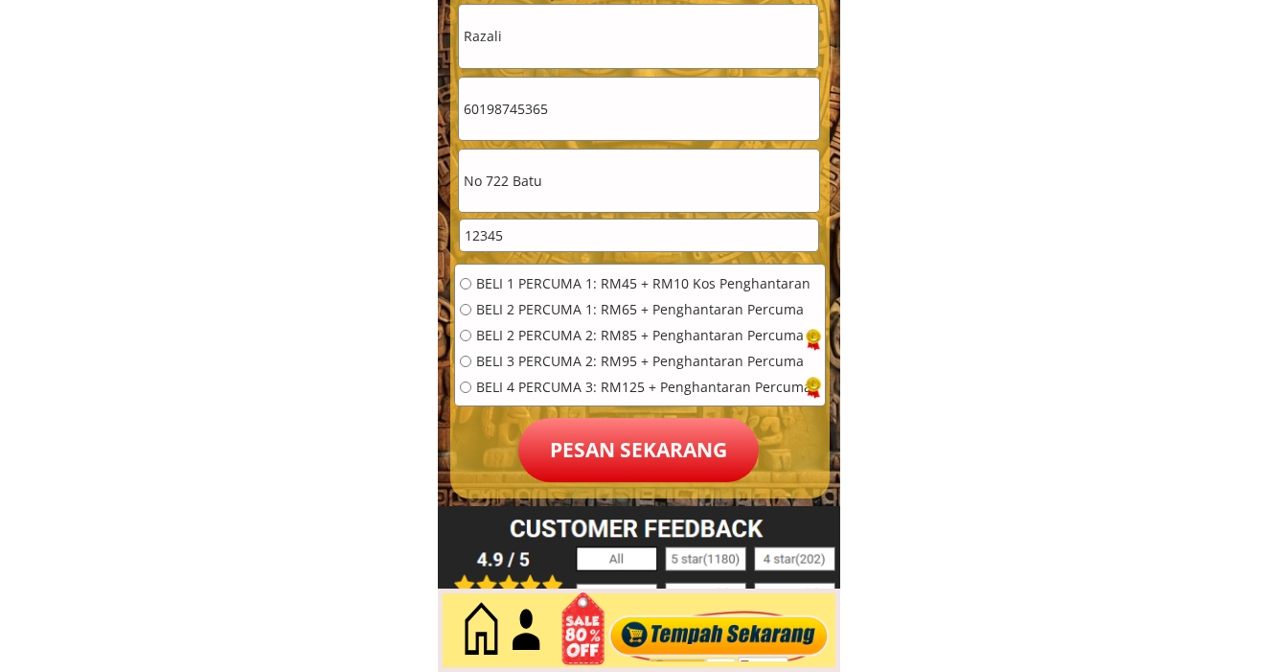
type input "12345"
click at [461, 383] on input "radio" at bounding box center [465, 386] width 11 height 11
radio input "true"
click at [630, 446] on p "Pesan sekarang" at bounding box center [638, 450] width 240 height 64
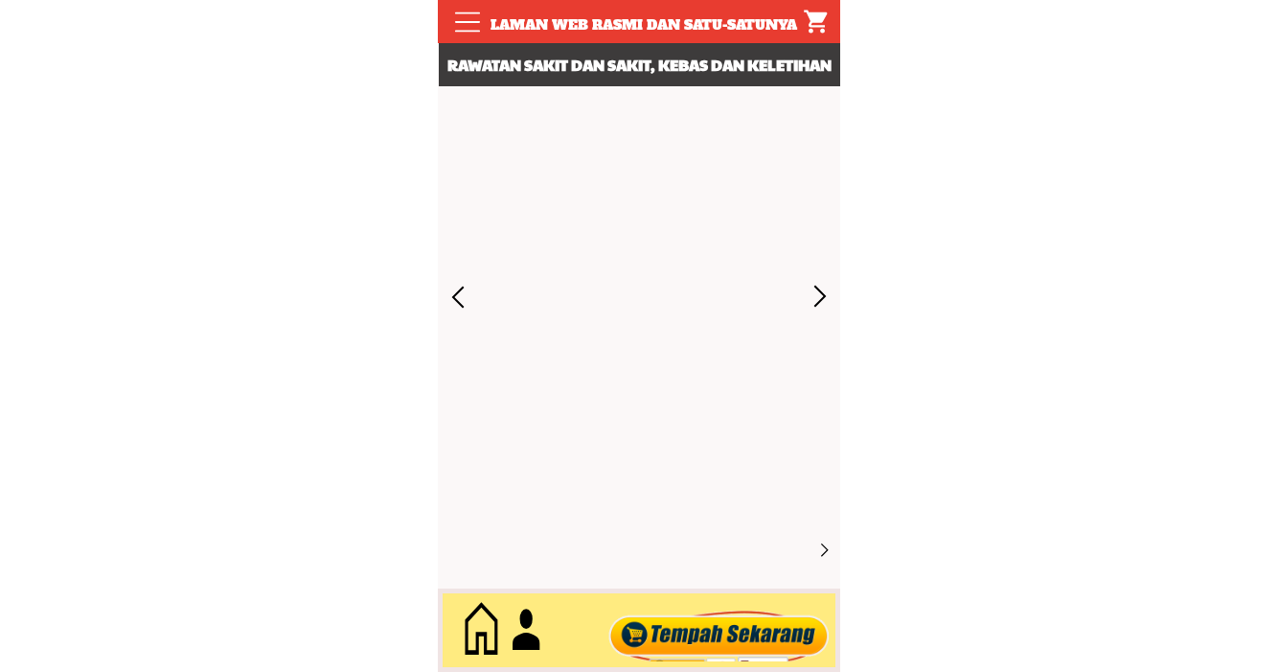
scroll to position [8785, 0]
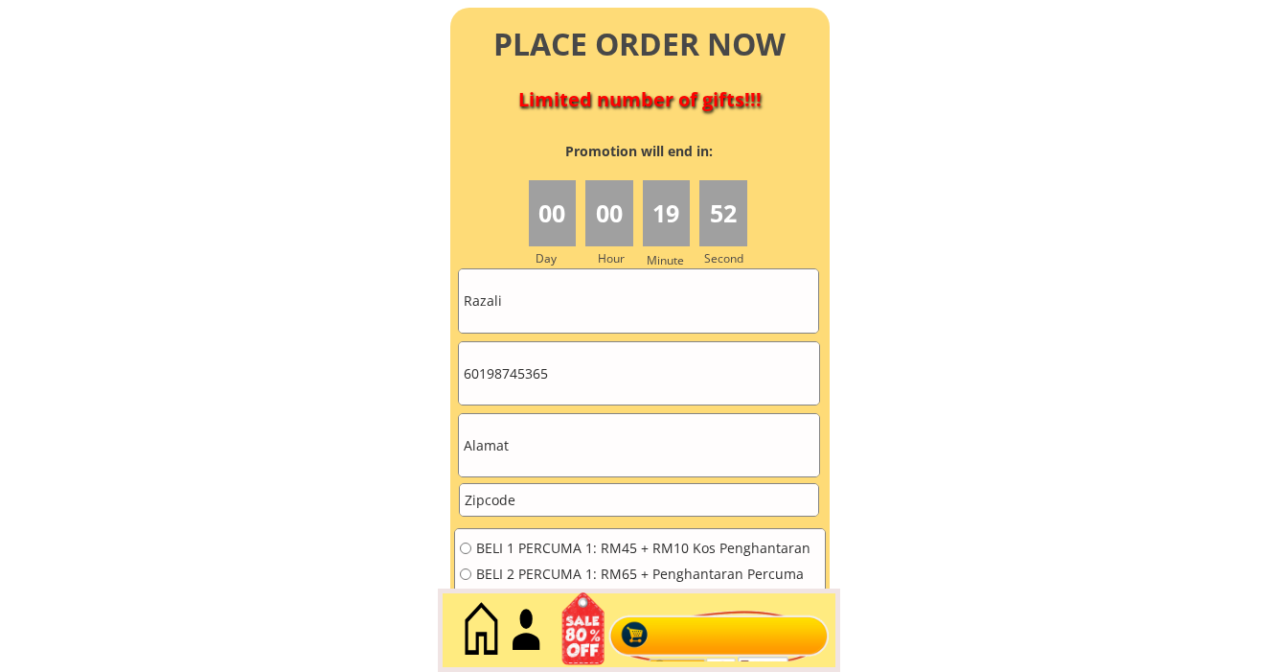
scroll to position [8511, 0]
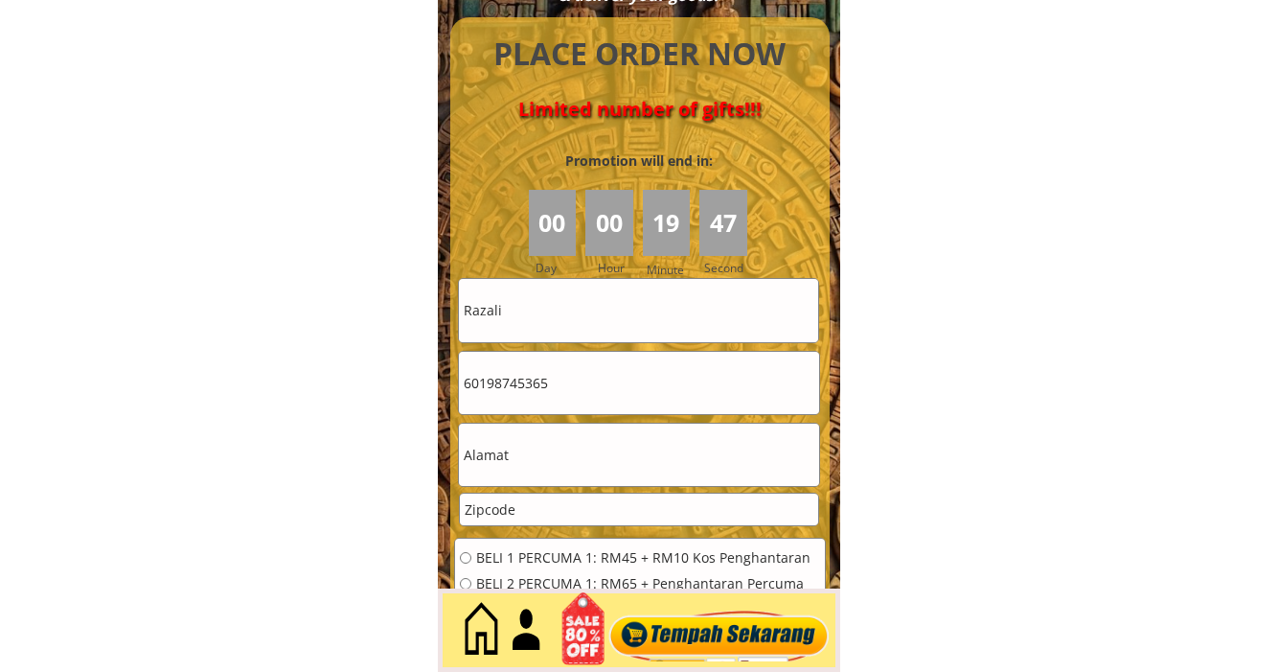
click at [539, 447] on input "text" at bounding box center [638, 455] width 359 height 62
paste input "No 722 Batu"
type input "No 722 Batu"
click at [524, 509] on input "number" at bounding box center [638, 509] width 357 height 32
paste input "12345"
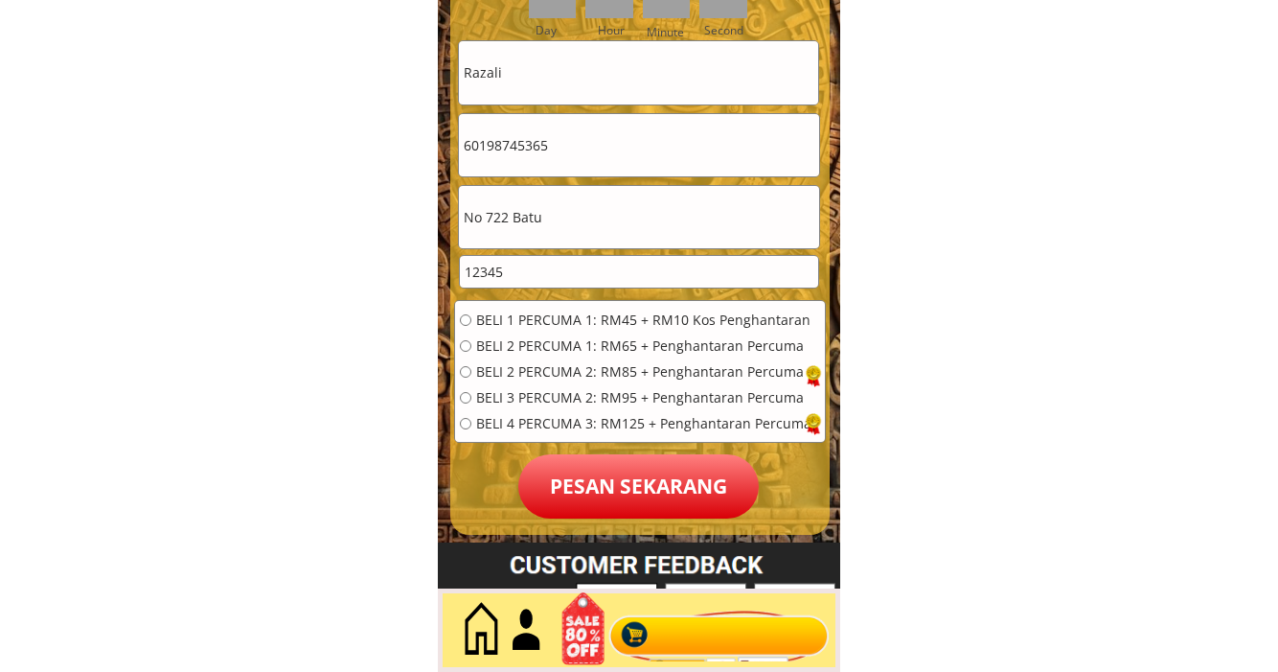
scroll to position [8758, 0]
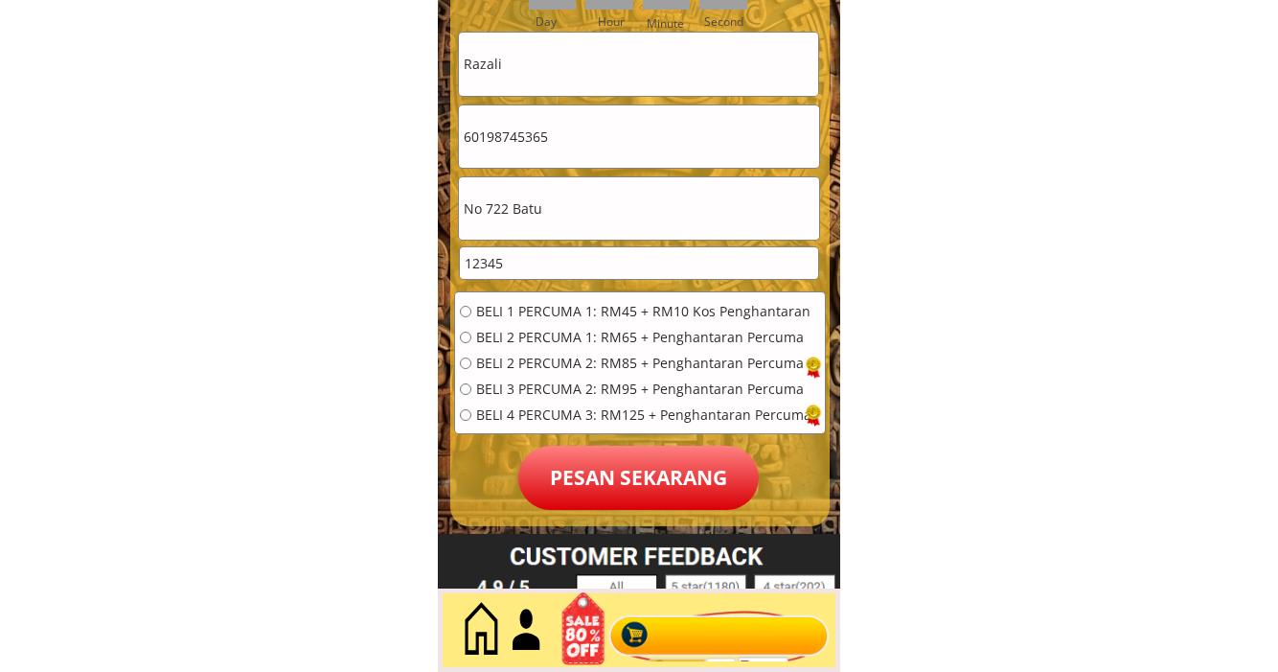
type input "12345"
click at [462, 417] on input "radio" at bounding box center [465, 414] width 11 height 11
radio input "true"
click at [628, 471] on p "Pesan sekarang" at bounding box center [638, 478] width 240 height 64
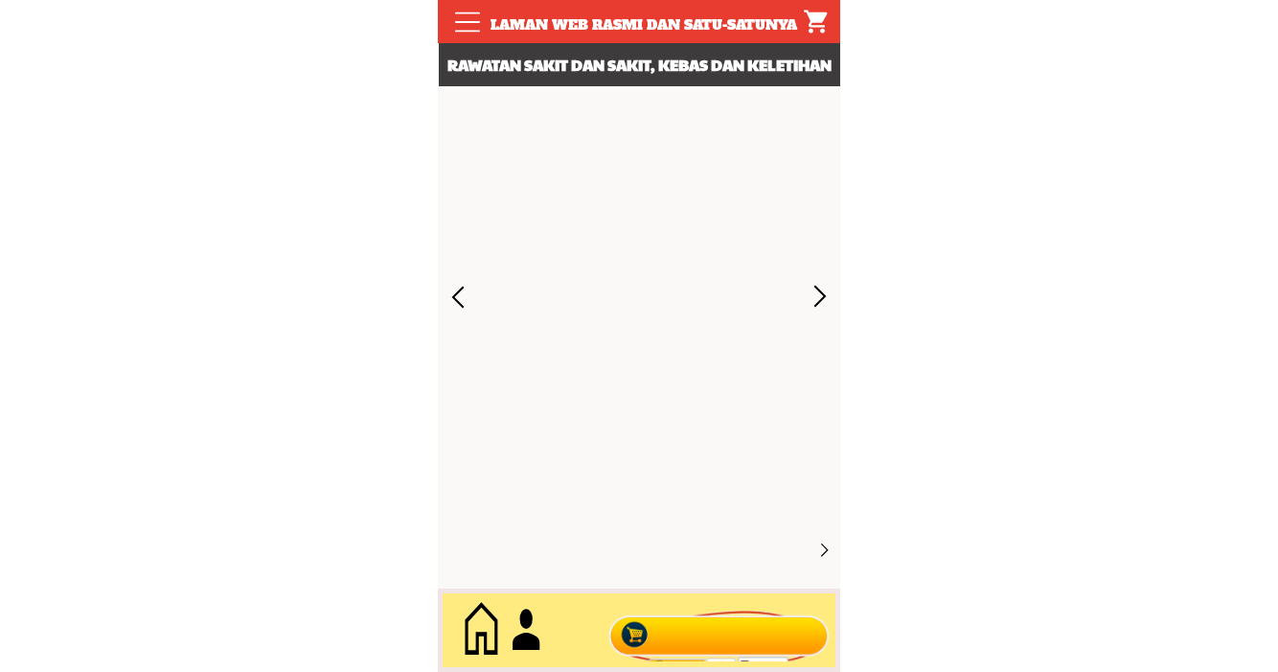
scroll to position [8758, 0]
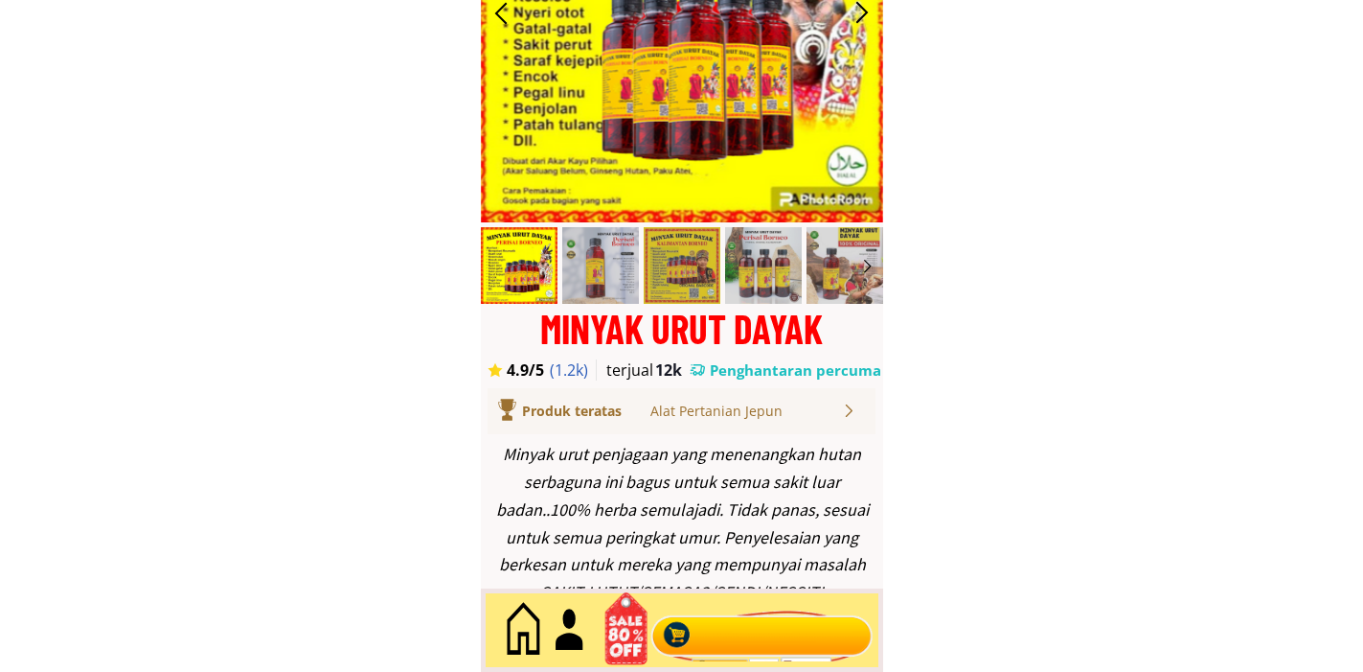
scroll to position [365, 0]
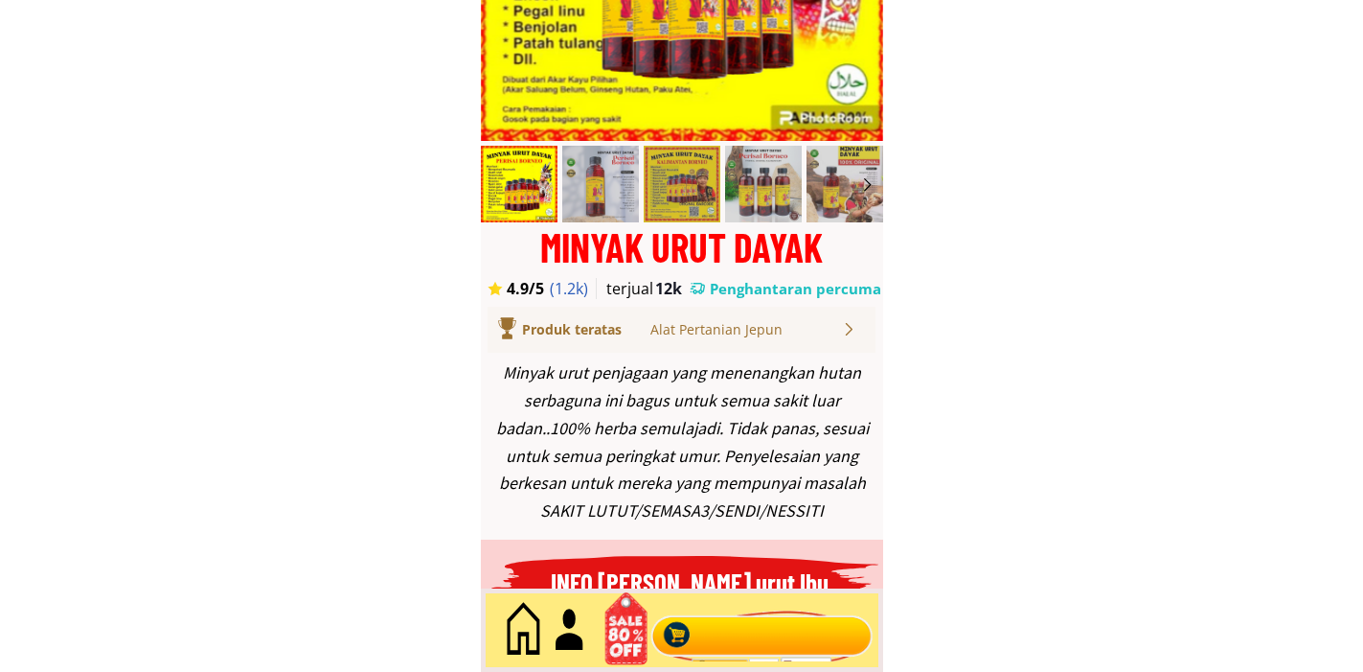
click at [714, 633] on div at bounding box center [762, 630] width 232 height 63
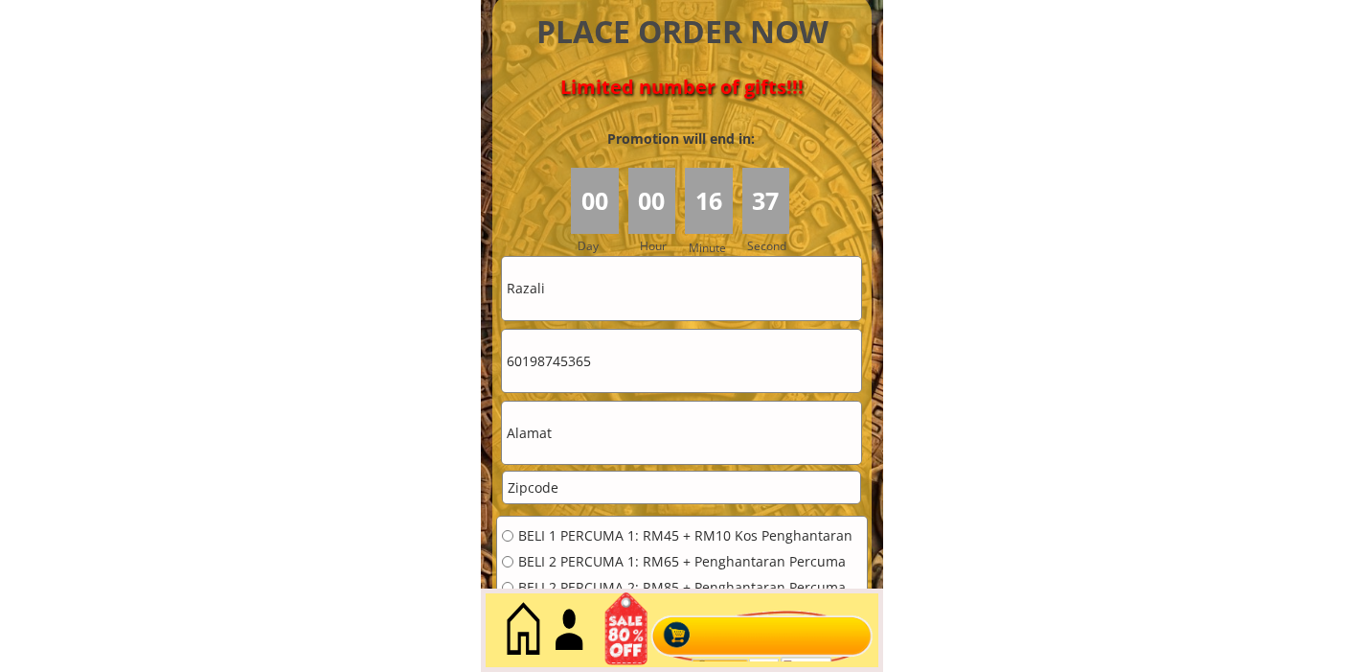
scroll to position [8547, 0]
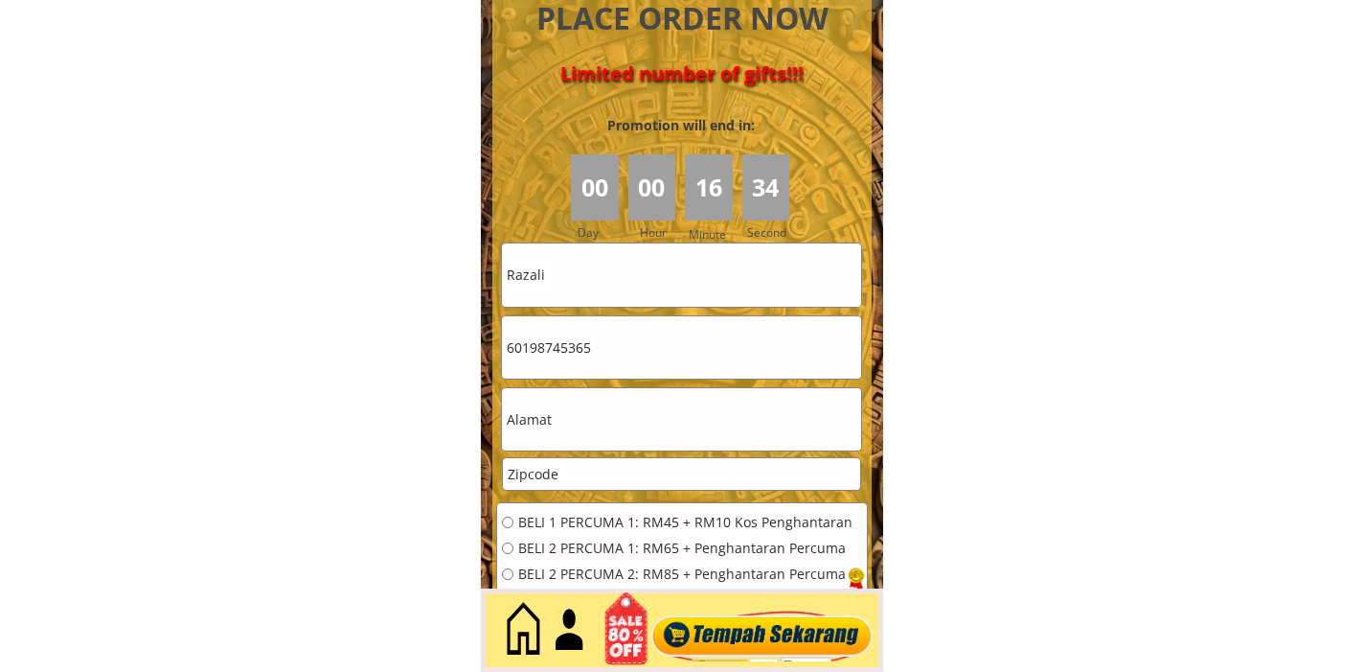
click at [606, 422] on input "text" at bounding box center [681, 419] width 359 height 62
paste input "No 722 Batu"
type input "No 722 Batu"
click at [590, 471] on input "number" at bounding box center [681, 474] width 357 height 32
paste input "12345"
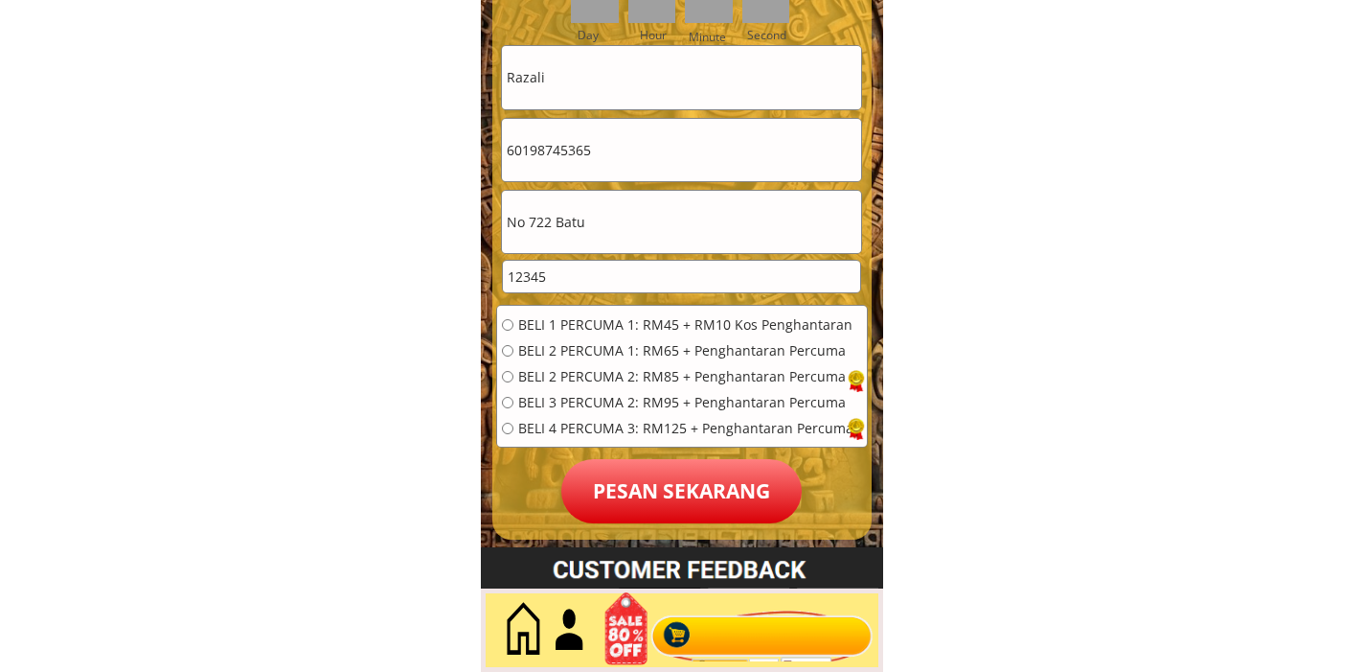
scroll to position [8764, 0]
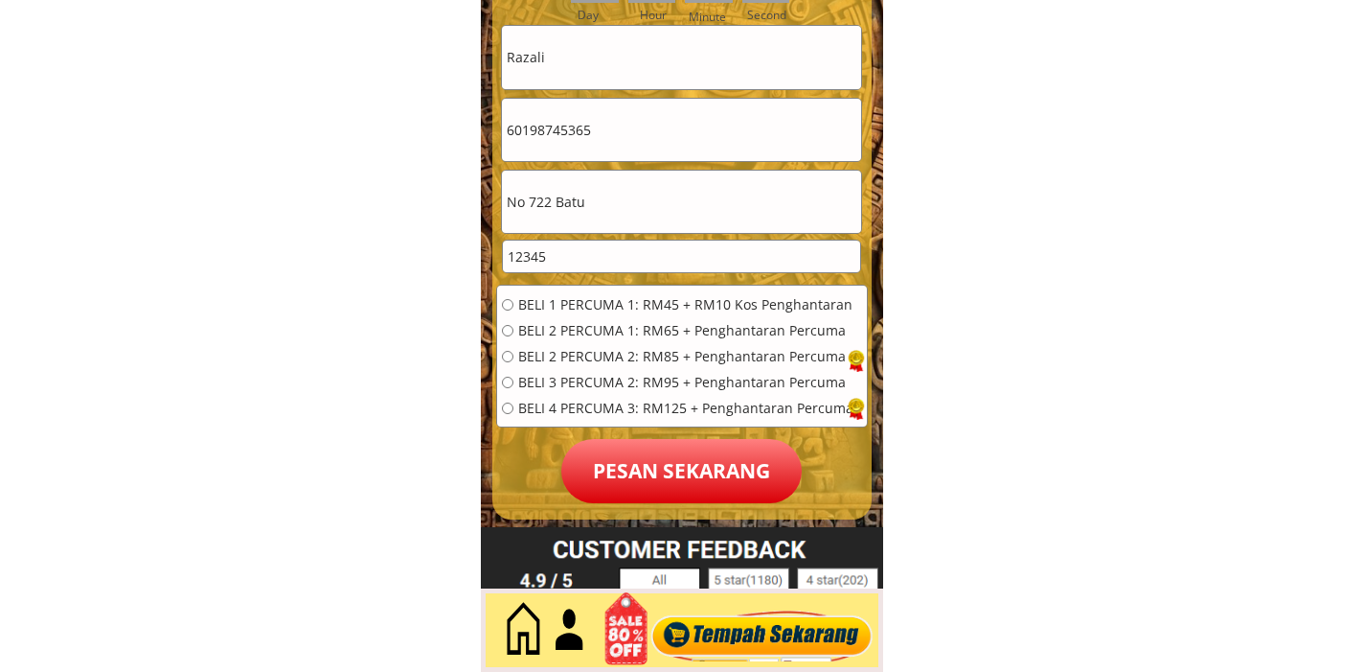
type input "12345"
click at [502, 410] on input "radio" at bounding box center [507, 407] width 11 height 11
radio input "true"
click at [648, 473] on p "Pesan sekarang" at bounding box center [681, 471] width 240 height 64
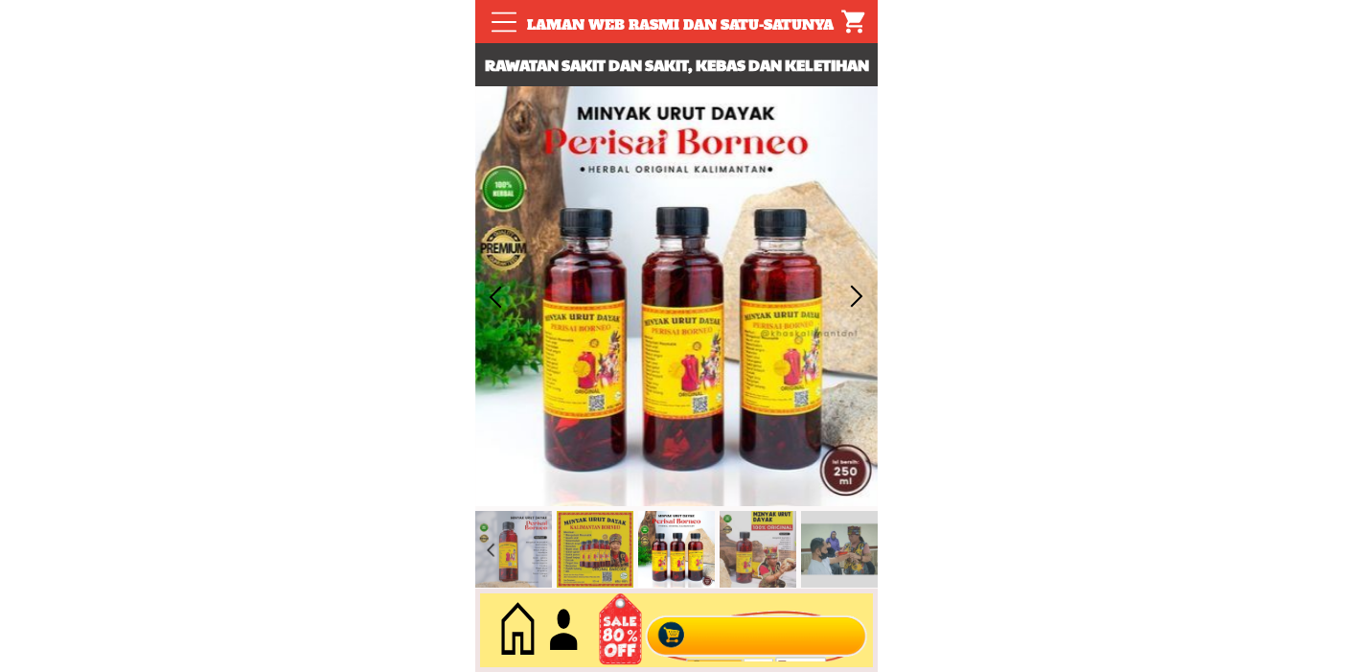
click at [720, 637] on div at bounding box center [756, 630] width 232 height 63
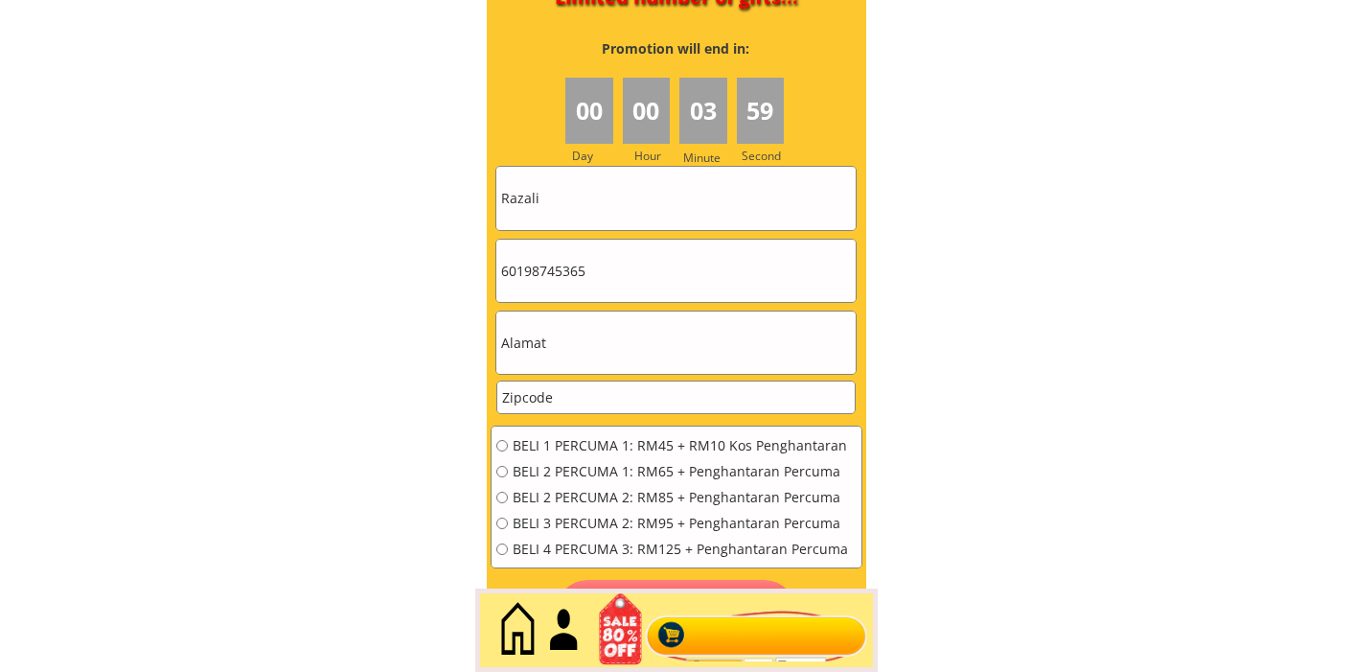
scroll to position [8624, 0]
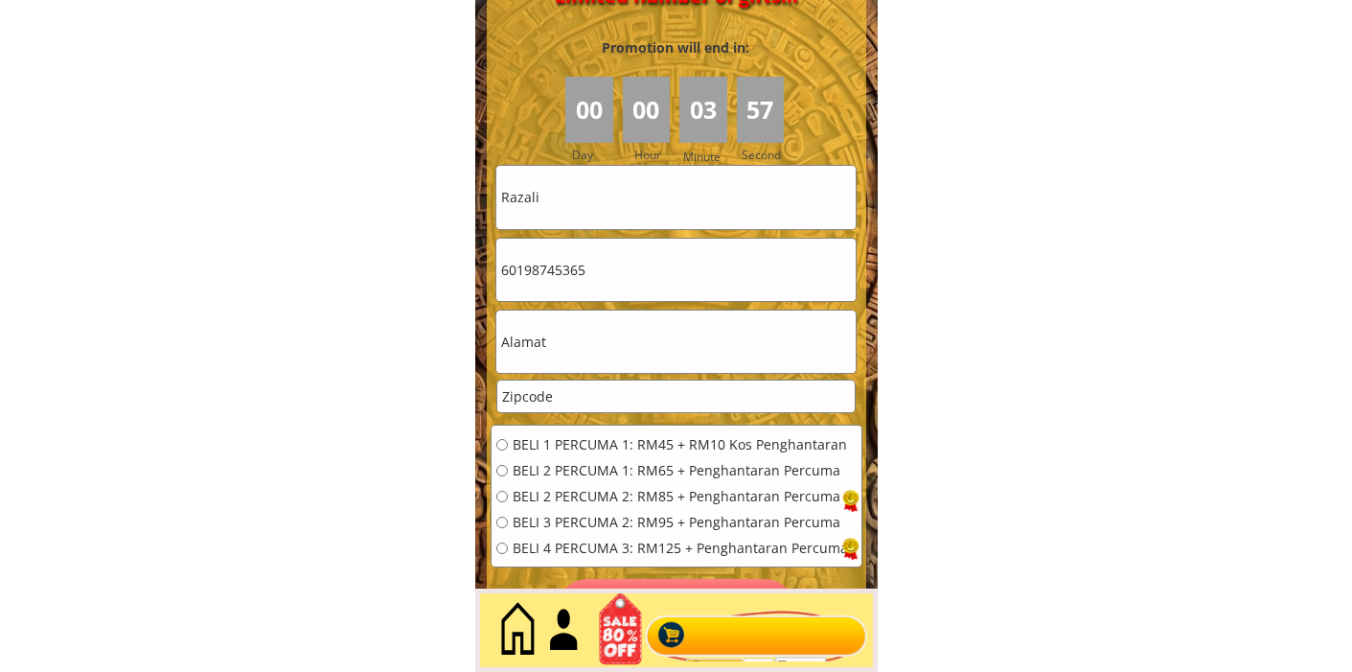
click at [619, 342] on input "text" at bounding box center [675, 341] width 359 height 62
paste input "No 722 Batu"
type input "No 722 Batu"
click at [576, 413] on form "BELI 1 PERCUMA 1: RM45 + RM10 Kos Penghantaran BELI 2 PERCUMA 1: RM65 + Penghan…" at bounding box center [677, 404] width 372 height 478
click at [573, 397] on input "number" at bounding box center [675, 396] width 357 height 32
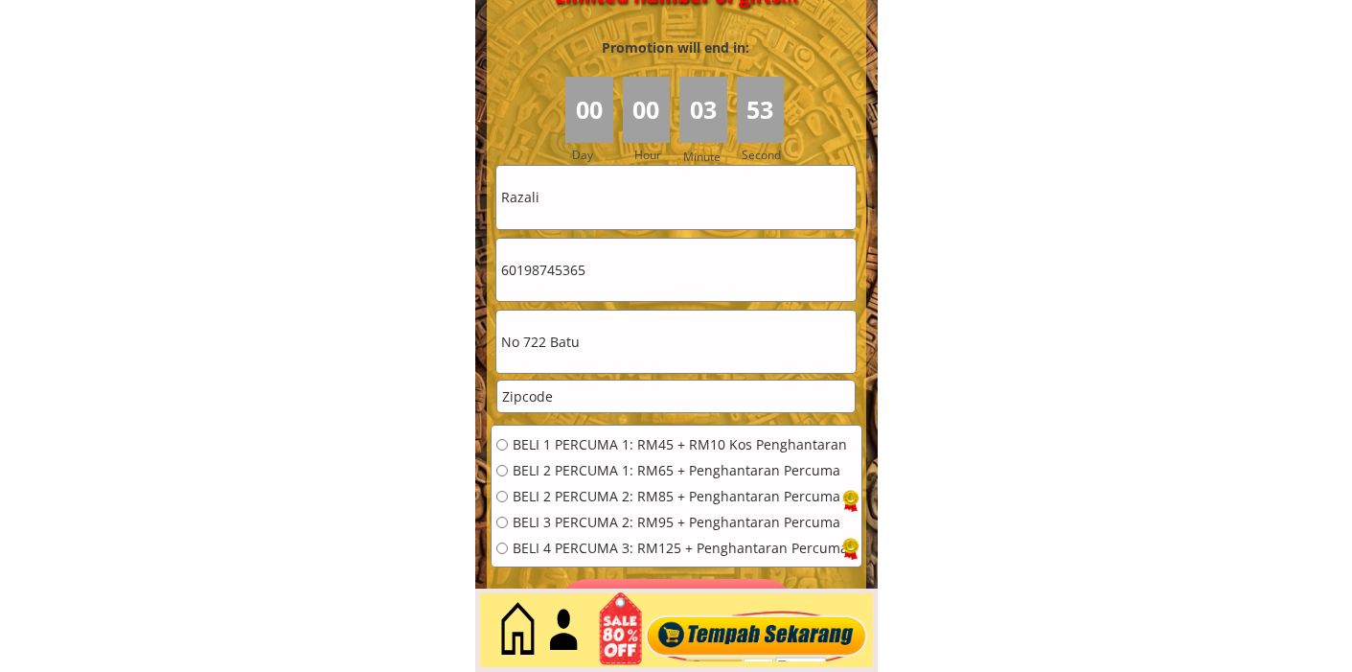
paste input "12345"
type input "12345"
click at [497, 546] on input "radio" at bounding box center [501, 547] width 11 height 11
radio input "true"
drag, startPoint x: 583, startPoint y: 201, endPoint x: 472, endPoint y: 198, distance: 110.2
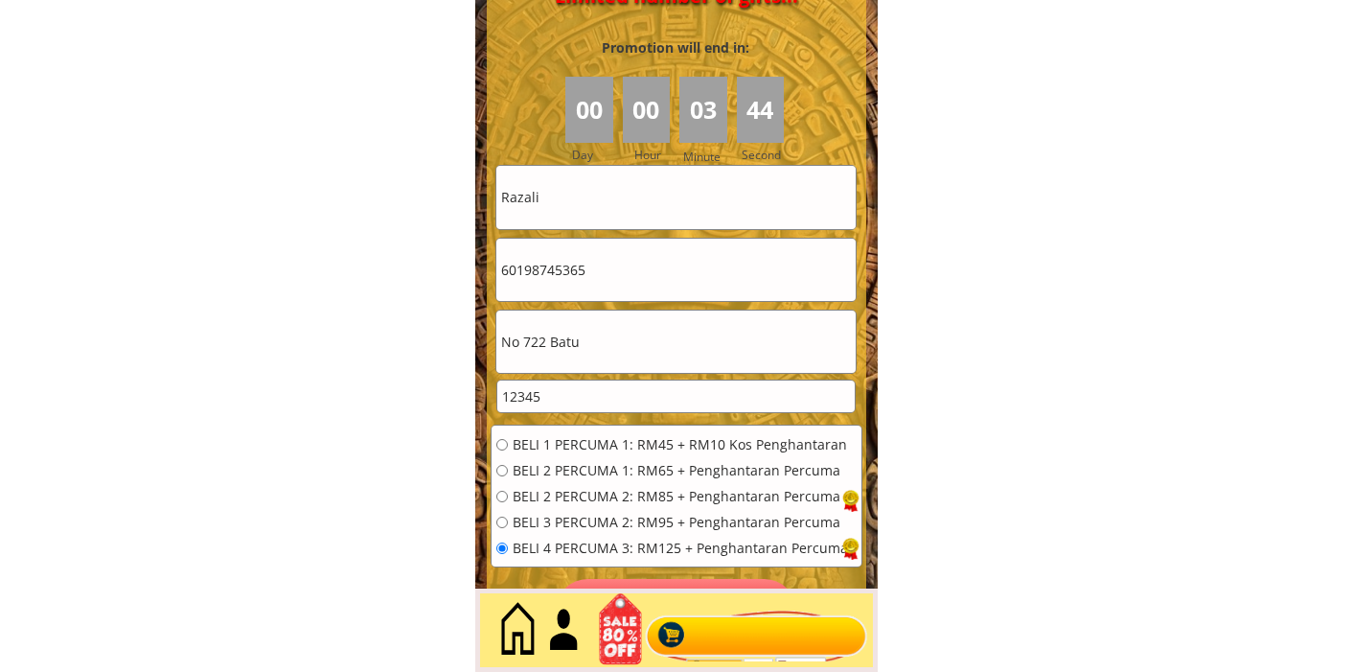
paste input "[PERSON_NAME]"
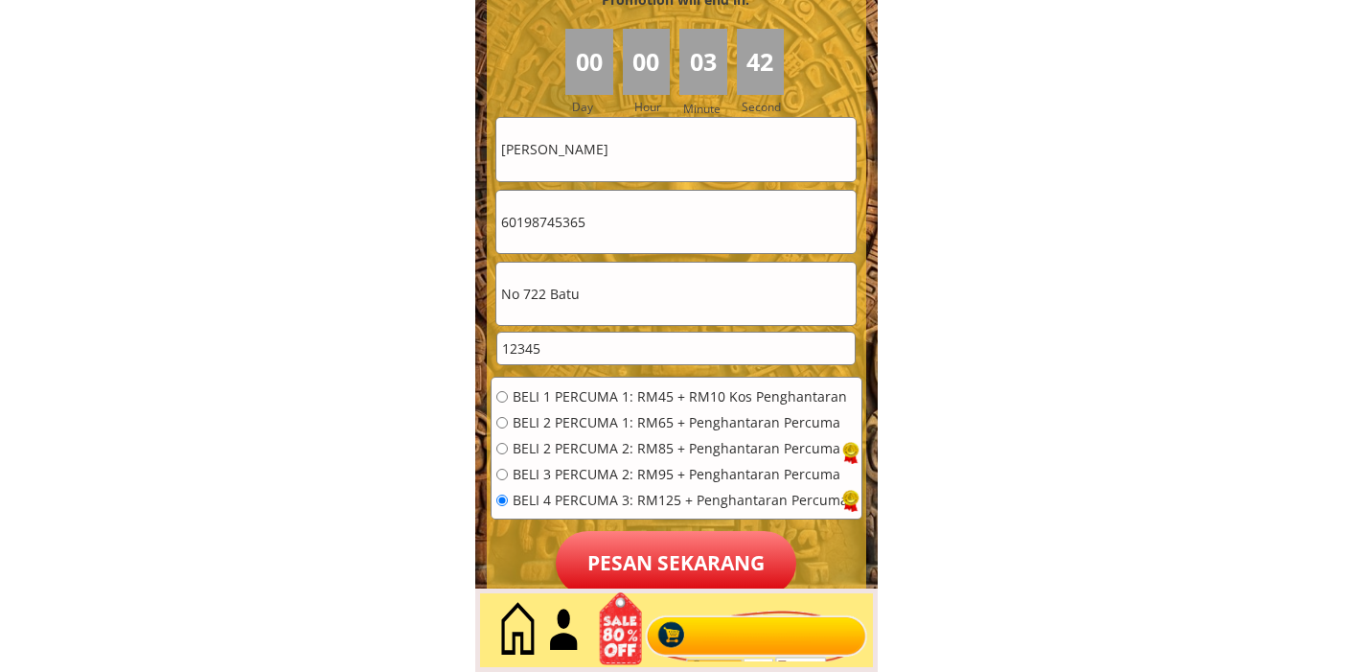
scroll to position [8684, 0]
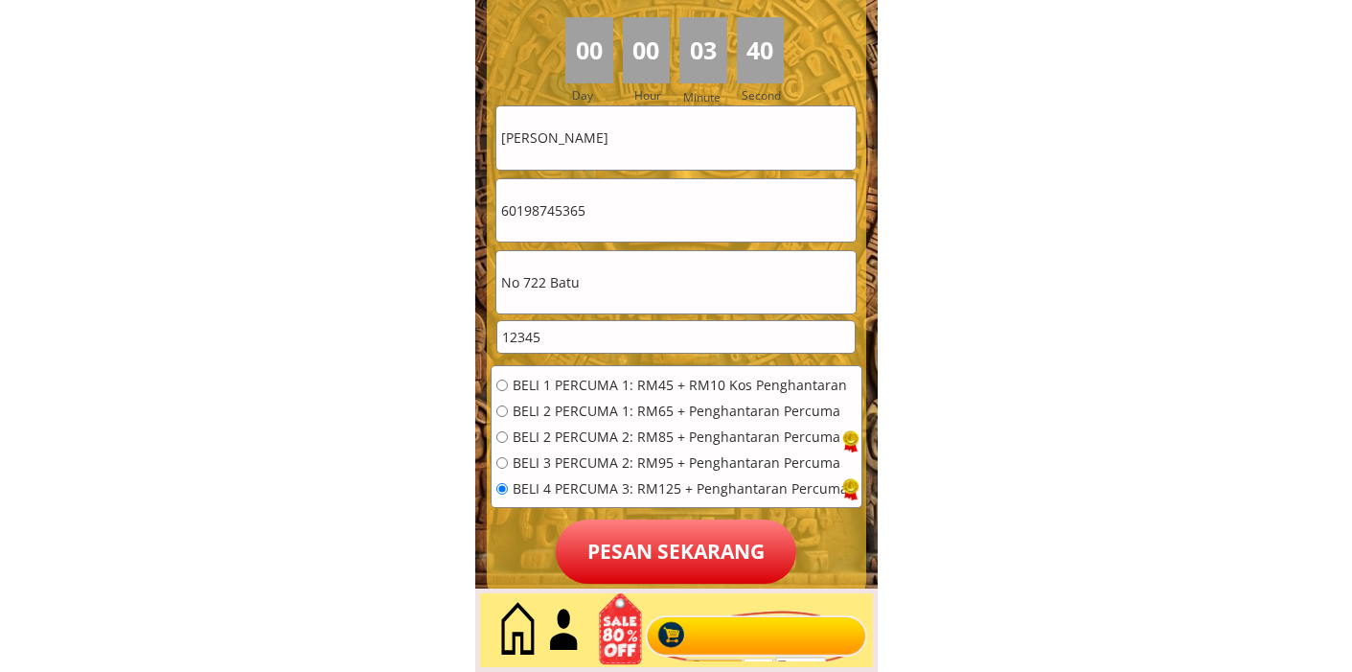
type input "[PERSON_NAME]"
click at [662, 555] on p "Pesan sekarang" at bounding box center [676, 551] width 240 height 64
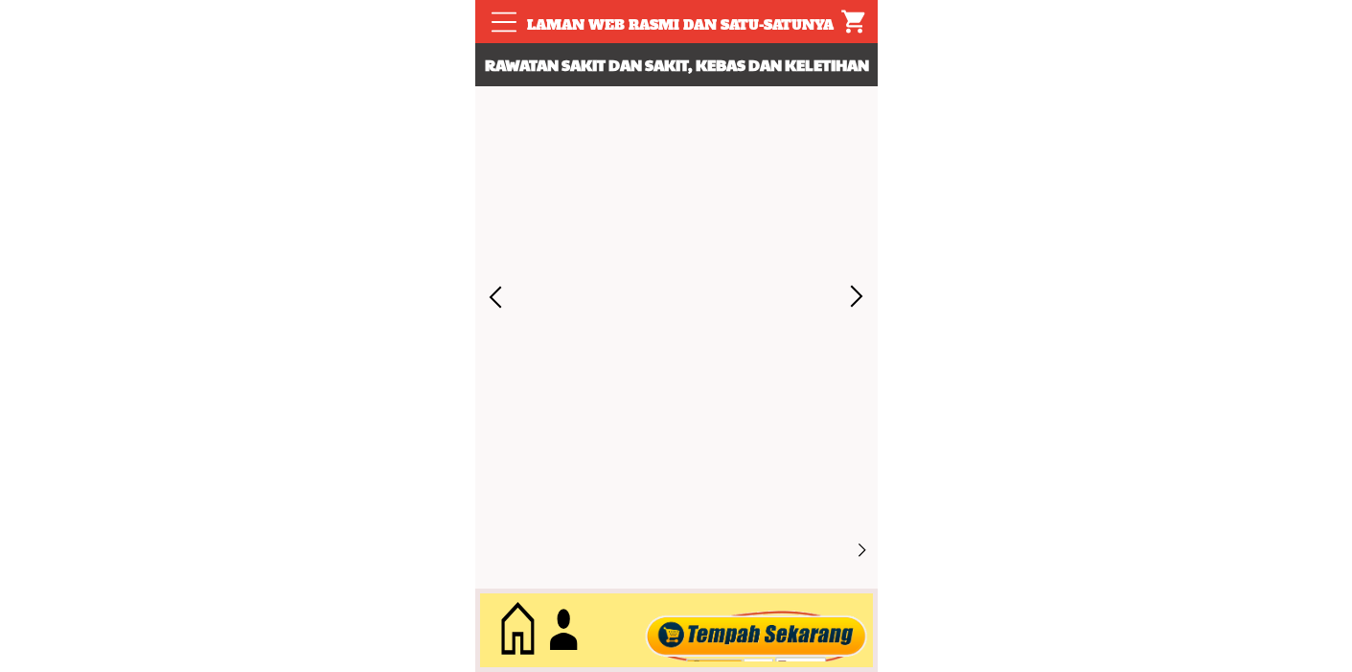
scroll to position [8684, 0]
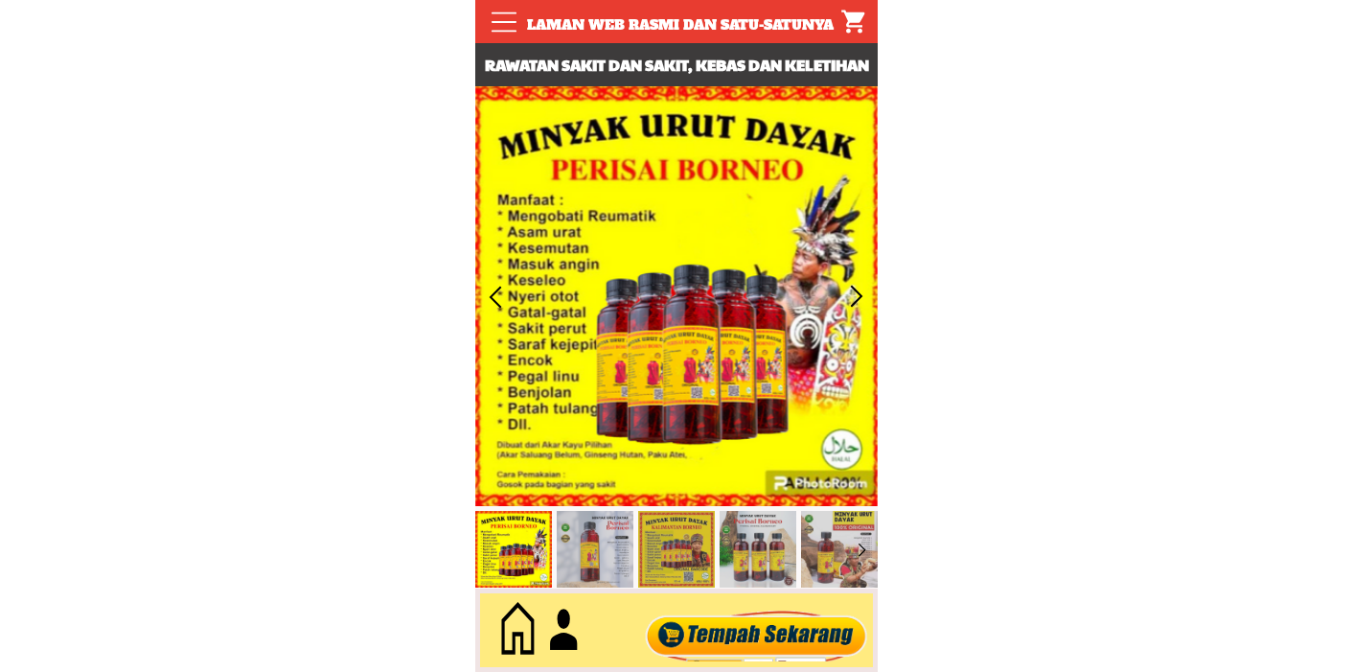
scroll to position [8684, 0]
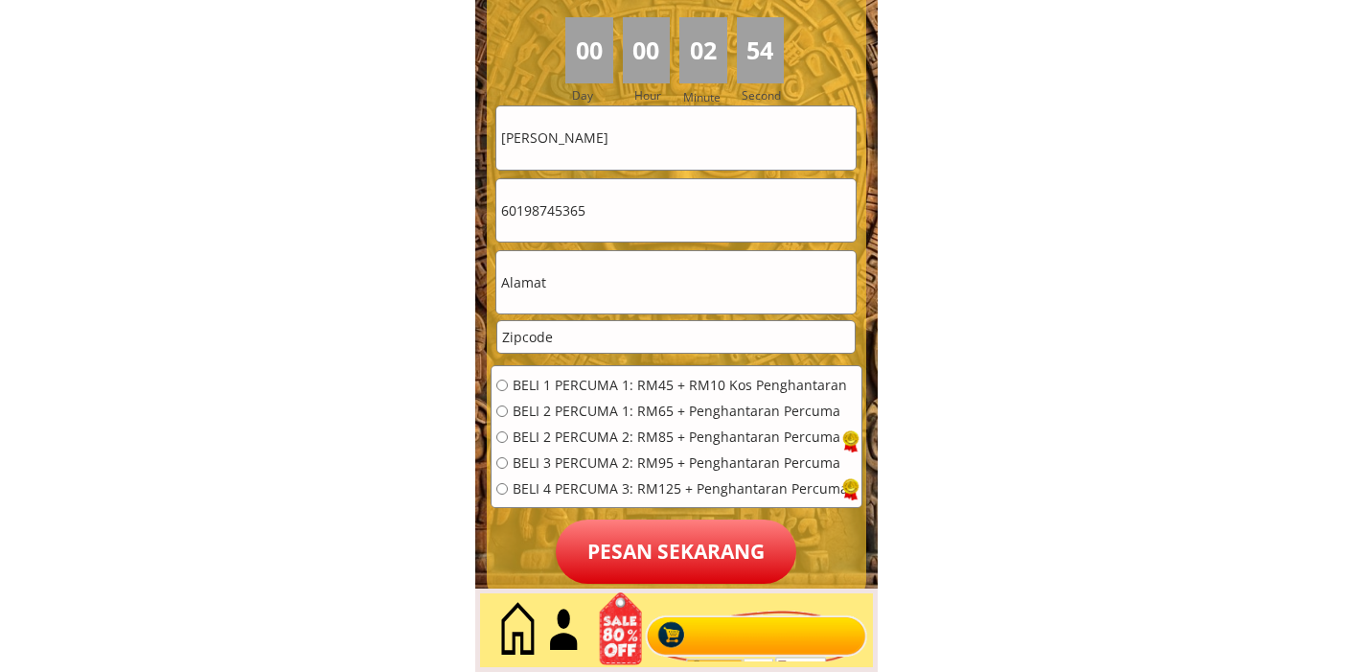
click at [498, 485] on input "radio" at bounding box center [501, 488] width 11 height 11
radio input "true"
click at [540, 292] on input "text" at bounding box center [675, 282] width 359 height 62
paste input "No 722 Batu"
type input "No 722 Batu"
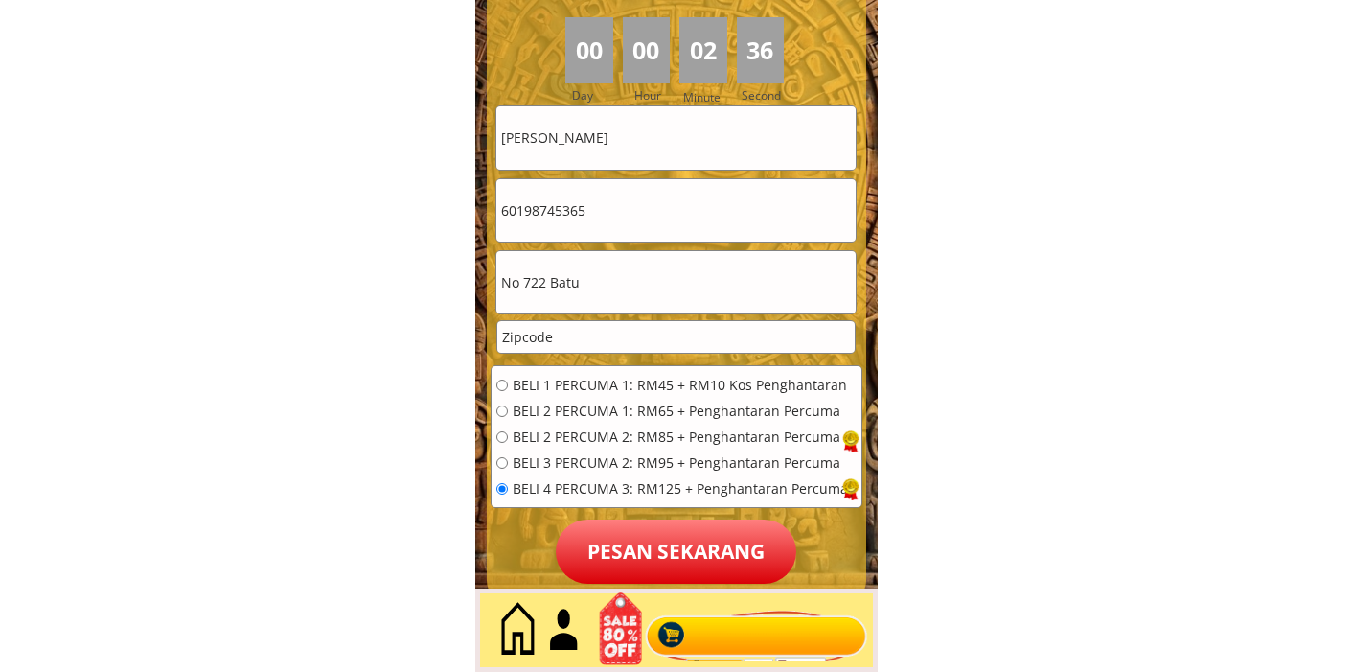
click at [552, 327] on input "number" at bounding box center [675, 337] width 357 height 32
paste input "12345"
type input "12345"
click at [692, 557] on p "Pesan sekarang" at bounding box center [676, 551] width 240 height 64
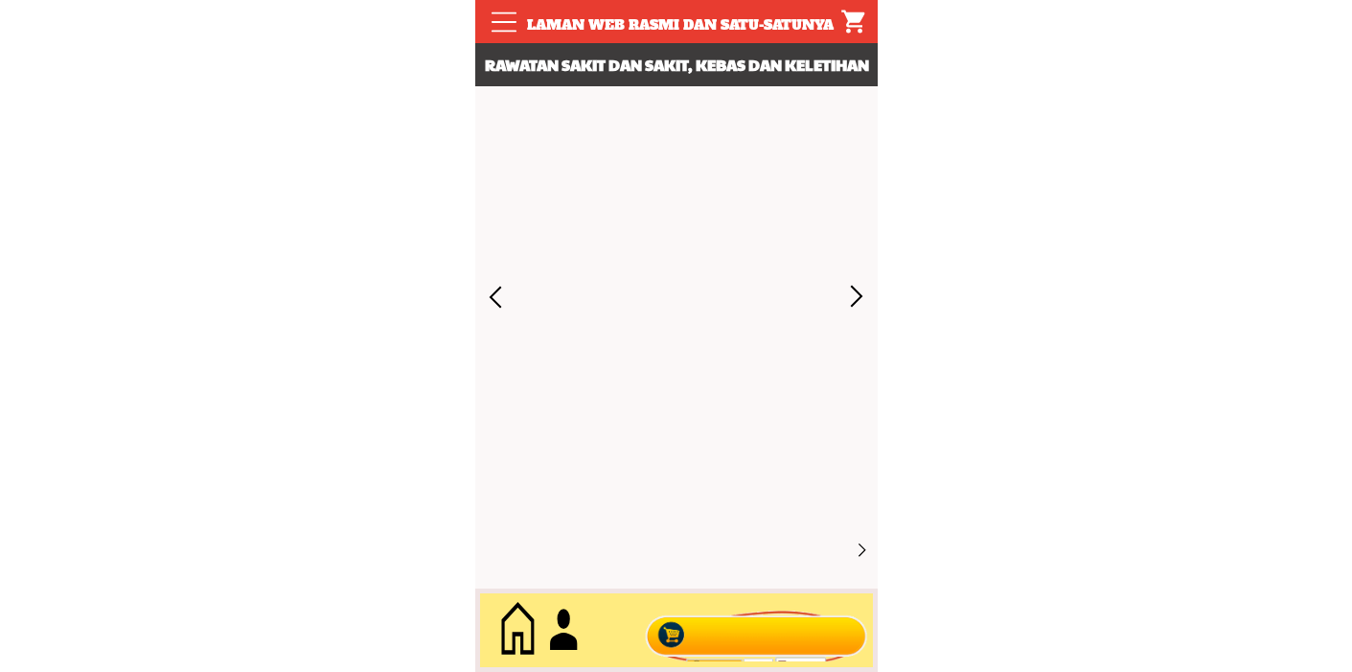
scroll to position [8684, 0]
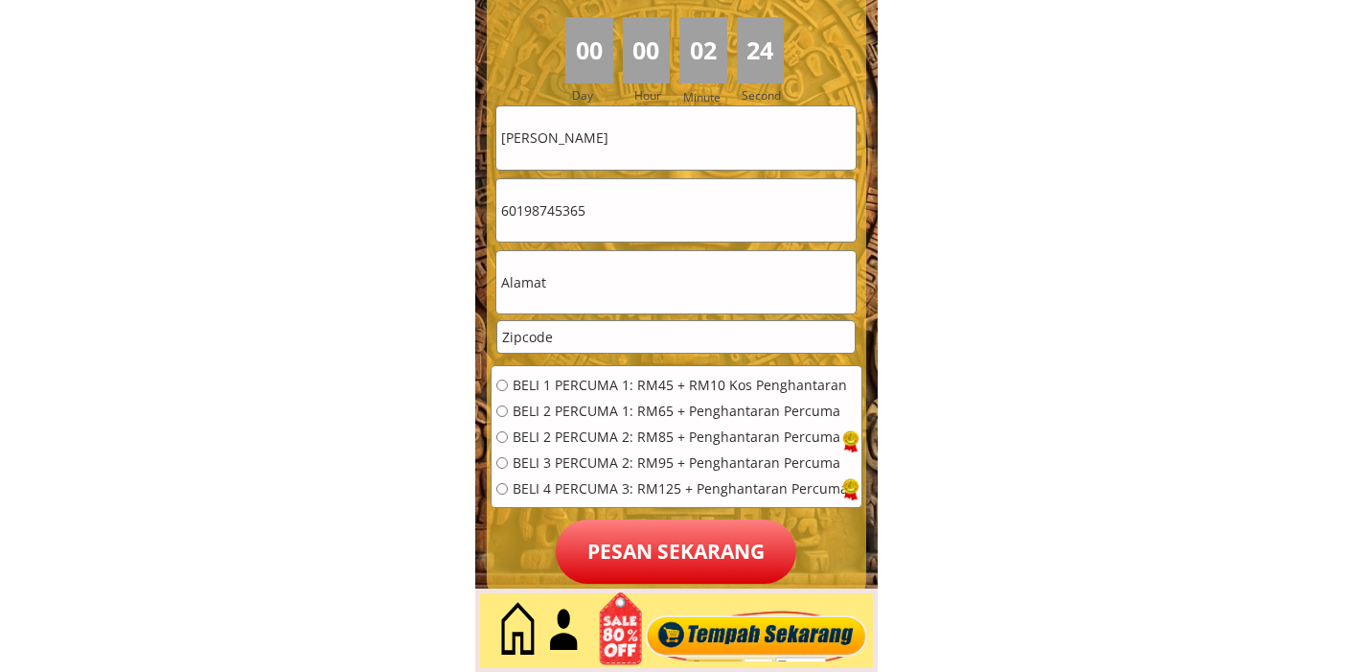
click at [519, 344] on input "number" at bounding box center [675, 337] width 357 height 32
paste input "12345"
type input "12345"
click at [532, 285] on input "text" at bounding box center [675, 282] width 359 height 62
paste input "No 722 Batu"
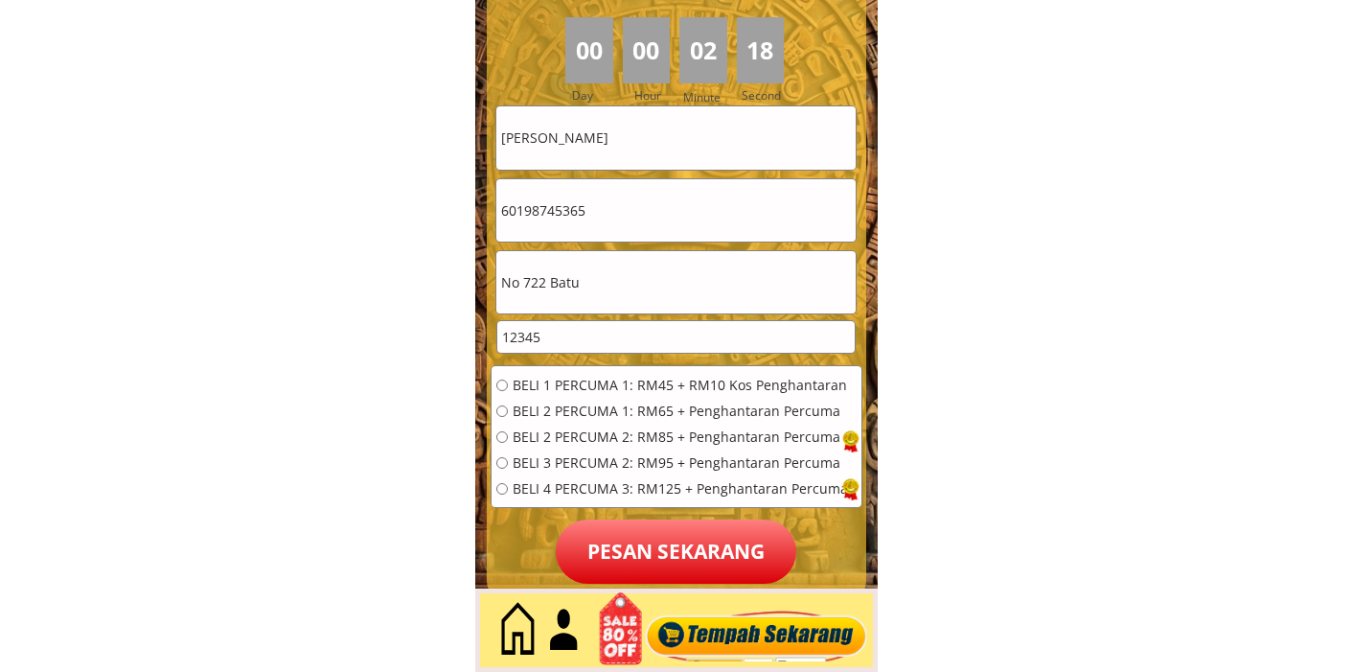
type input "No 722 Batu"
click at [503, 491] on input "radio" at bounding box center [501, 488] width 11 height 11
radio input "true"
click at [609, 545] on p "Pesan sekarang" at bounding box center [676, 551] width 240 height 64
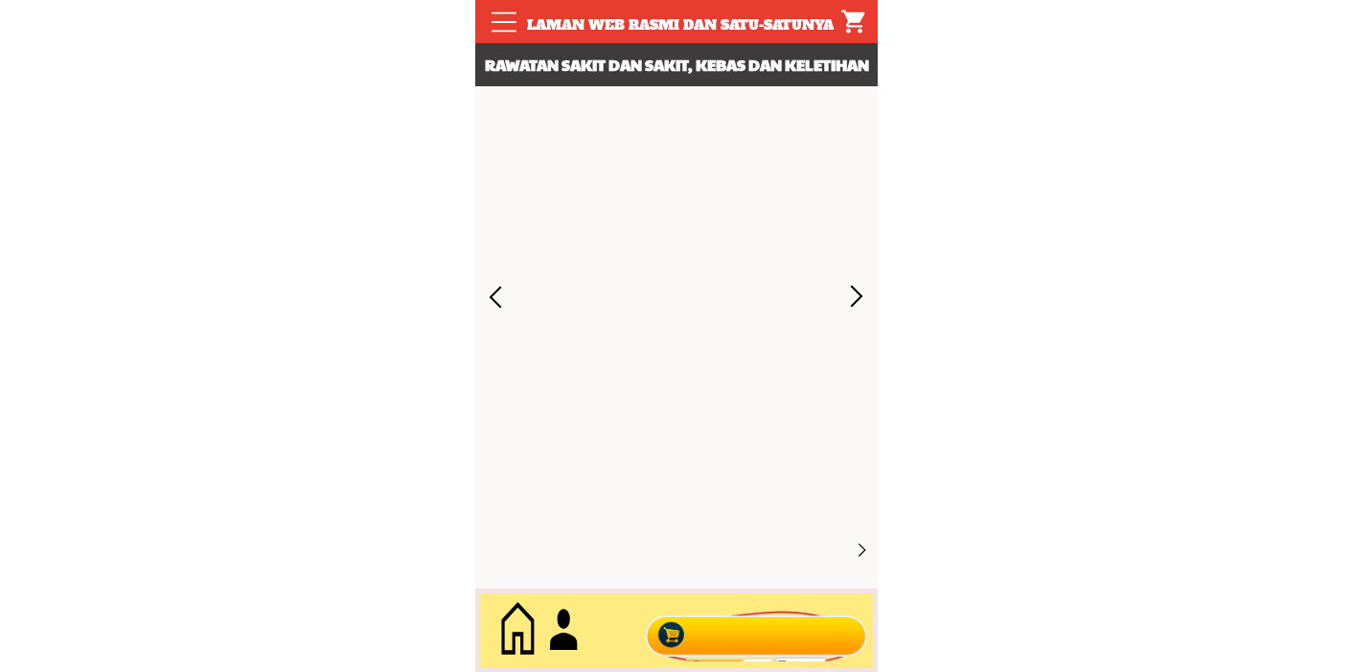
scroll to position [8684, 0]
